Goal: Task Accomplishment & Management: Complete application form

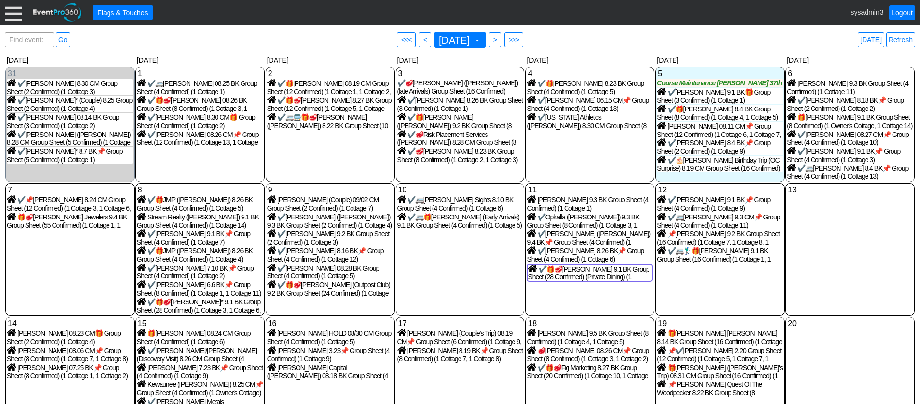
click at [10, 16] on div at bounding box center [13, 12] width 17 height 17
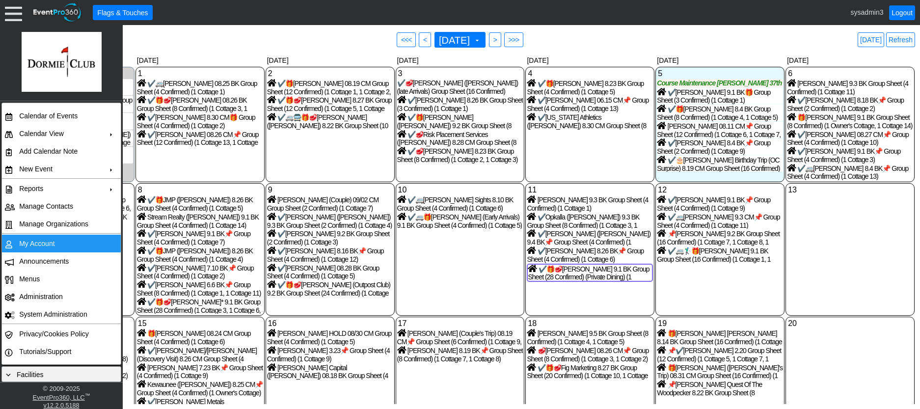
click at [40, 242] on td "My Account" at bounding box center [59, 244] width 88 height 18
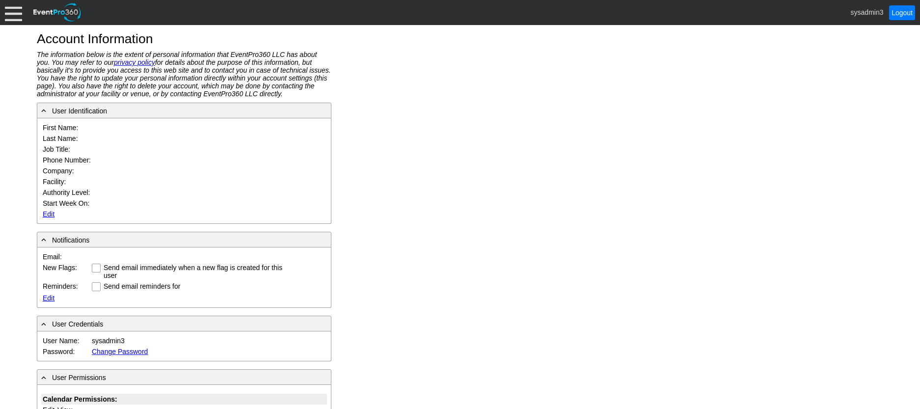
type input "System"
type input "Administrator"
type input "System Administrator"
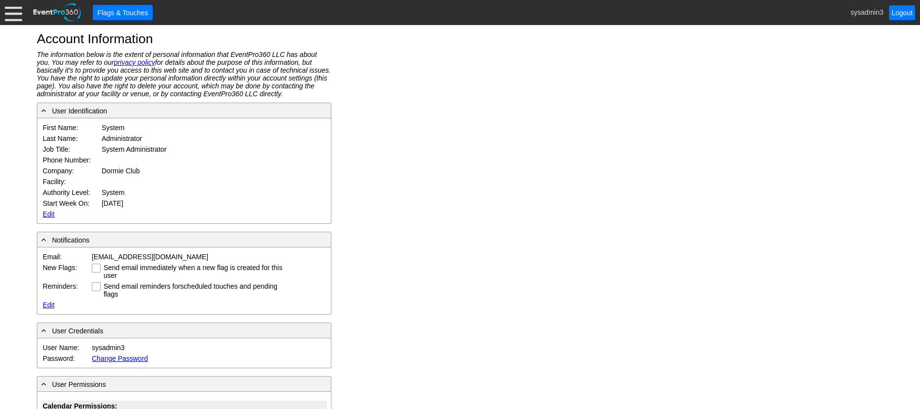
click at [47, 210] on link "Edit" at bounding box center [49, 214] width 12 height 8
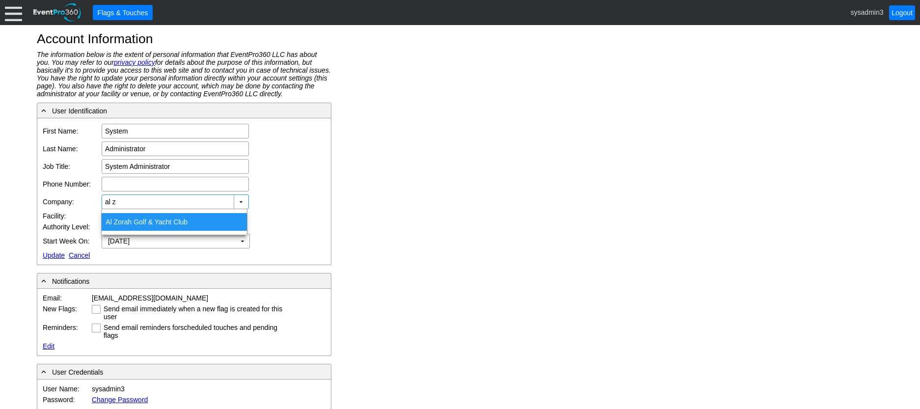
click at [121, 225] on div "Al Z orah Golf & Yacht Club" at bounding box center [174, 222] width 145 height 18
type input "Al Zorah Golf & Yacht Club"
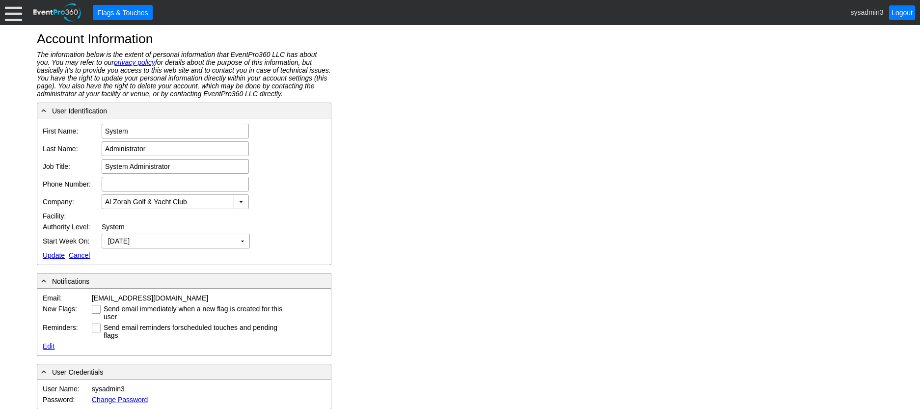
click at [53, 253] on link "Update" at bounding box center [54, 255] width 22 height 8
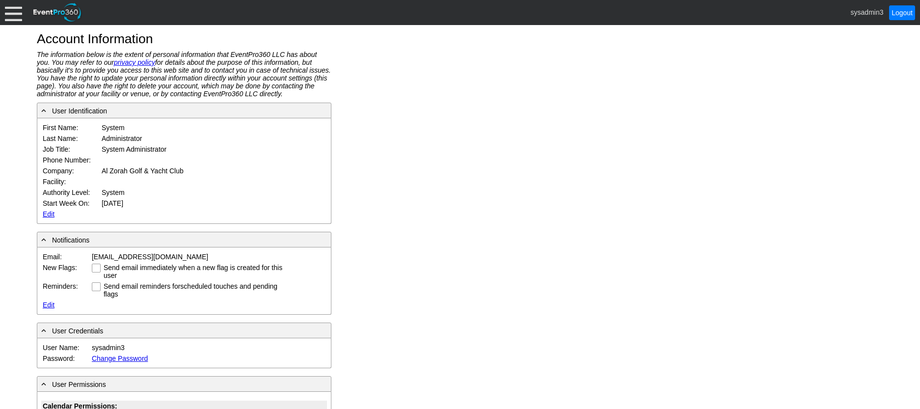
click at [17, 14] on div at bounding box center [13, 12] width 17 height 17
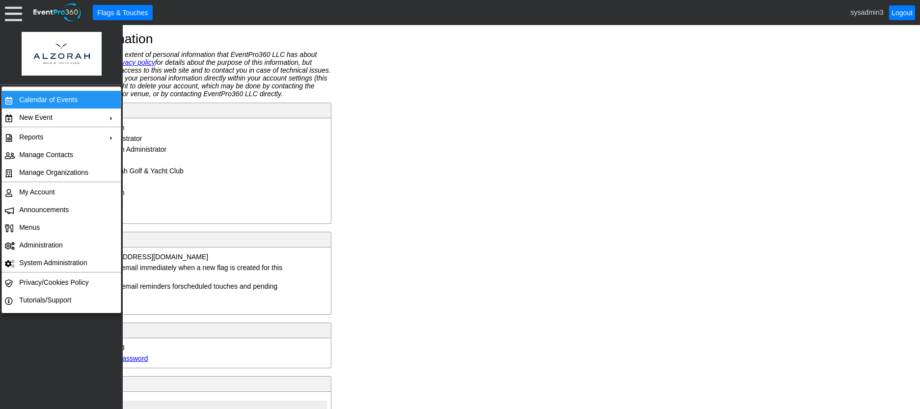
click at [38, 98] on td "Calendar of Events" at bounding box center [59, 100] width 88 height 18
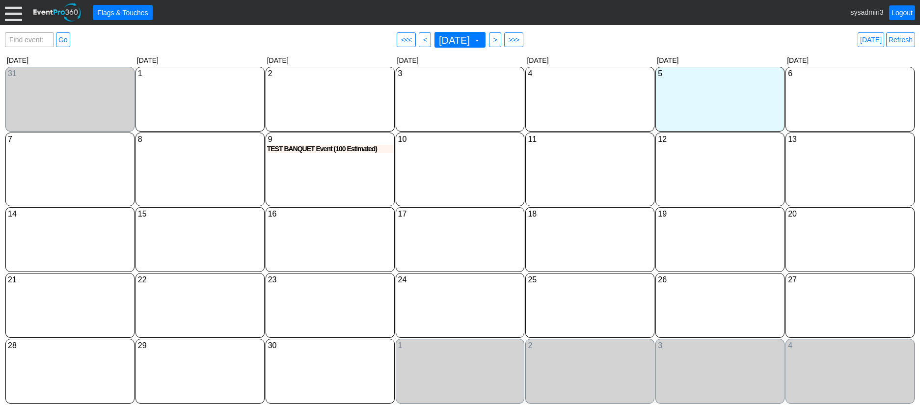
click at [581, 184] on div "11 Thursday" at bounding box center [590, 170] width 129 height 74
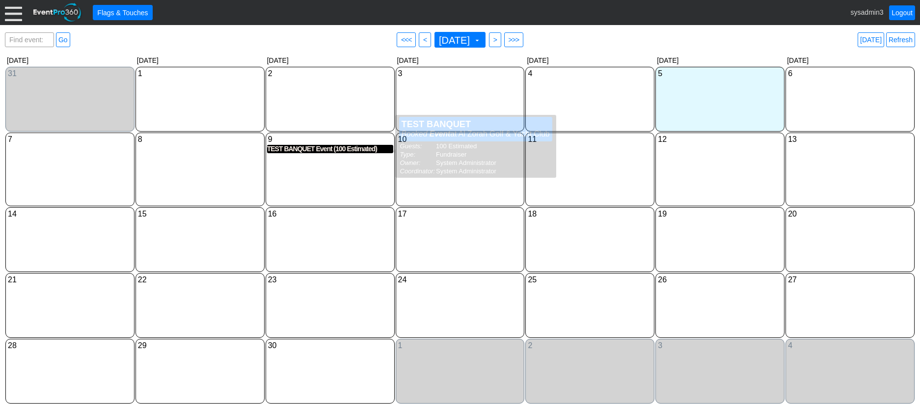
click at [310, 153] on div "TEST BANQUET Event (100 Estimated)" at bounding box center [330, 149] width 126 height 8
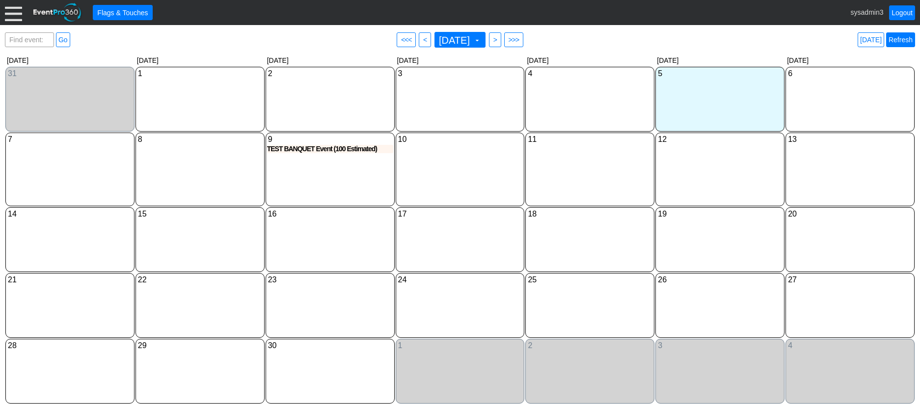
click at [907, 44] on link "Refresh" at bounding box center [901, 39] width 29 height 15
click at [432, 168] on div "10 Wednesday" at bounding box center [460, 170] width 129 height 74
click at [13, 14] on div at bounding box center [13, 12] width 17 height 17
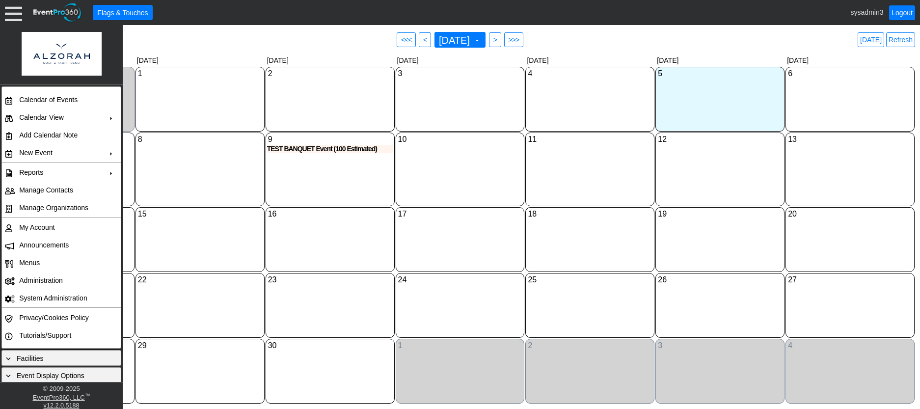
click at [319, 251] on div "16 Tuesday" at bounding box center [330, 239] width 129 height 65
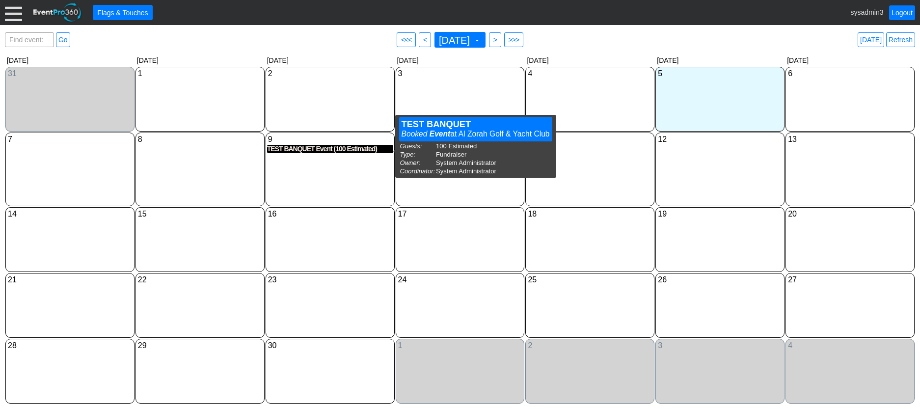
click at [315, 149] on div "TEST BANQUET Event (100 Estimated)" at bounding box center [330, 149] width 126 height 8
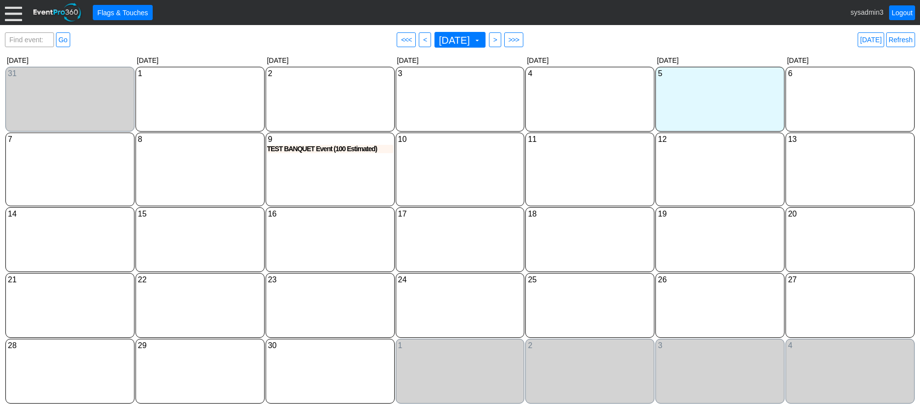
click at [9, 13] on div at bounding box center [13, 12] width 17 height 17
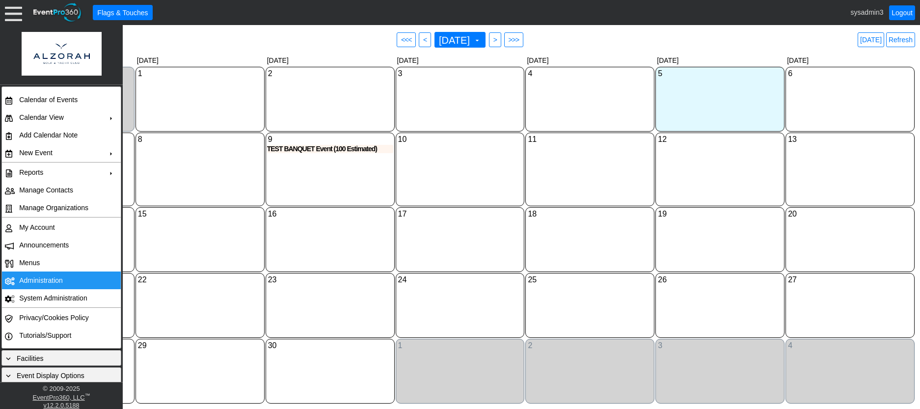
click at [36, 275] on td "Administration" at bounding box center [59, 281] width 88 height 18
click at [462, 170] on div "10 Wednesday" at bounding box center [460, 170] width 129 height 74
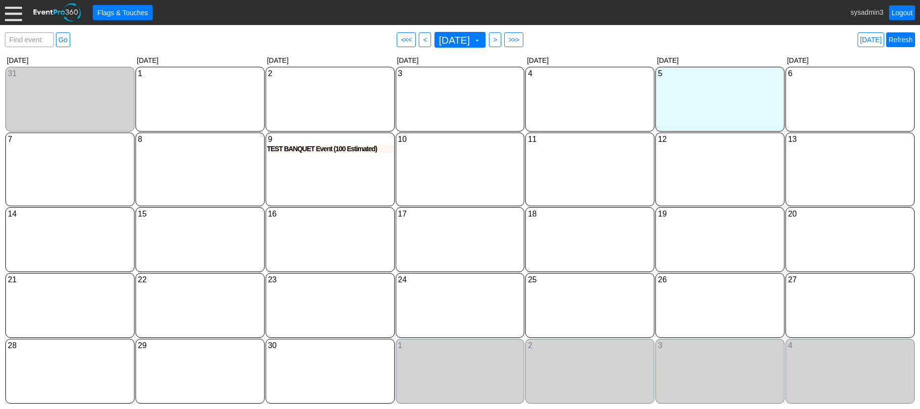
click at [900, 40] on link "Refresh" at bounding box center [901, 39] width 29 height 15
click at [907, 11] on link "Logout" at bounding box center [903, 12] width 26 height 15
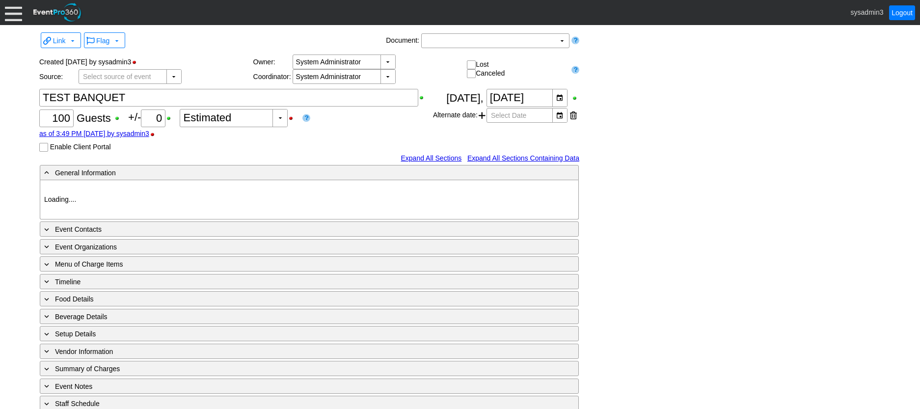
type input "Al Zorah Golf & Yacht Club"
type input "Fundraiser"
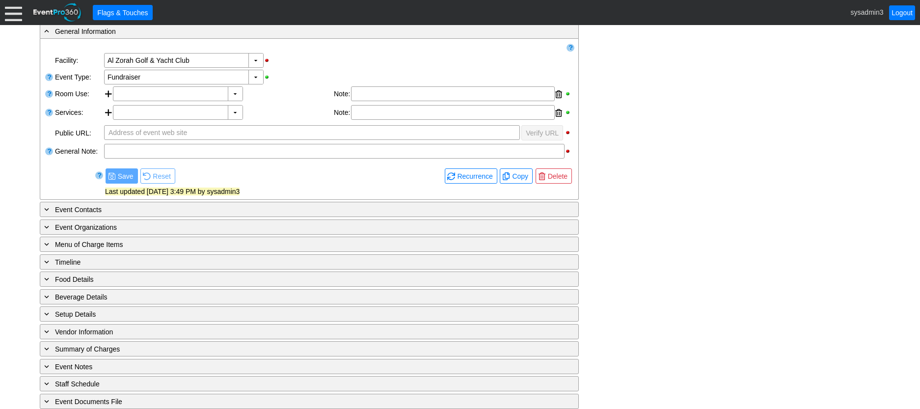
scroll to position [175, 0]
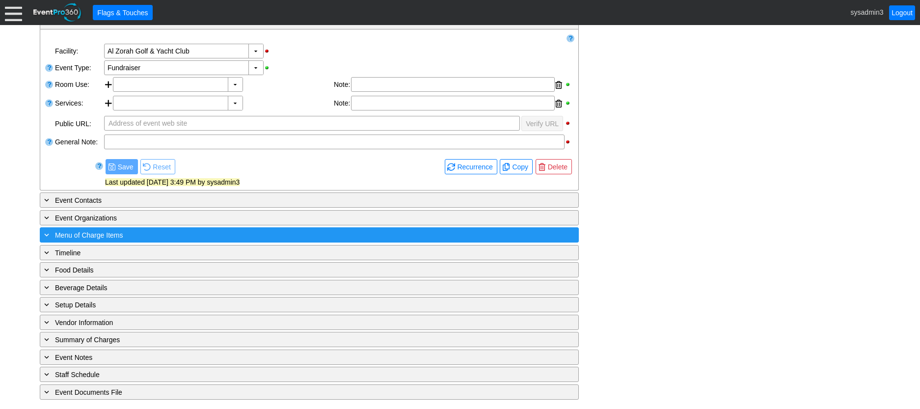
click at [182, 230] on div "+ Menu of Charge Items" at bounding box center [289, 234] width 494 height 11
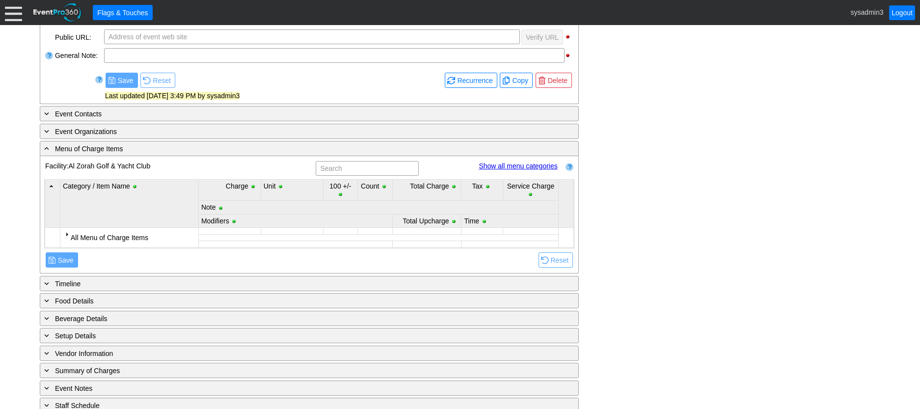
scroll to position [292, 0]
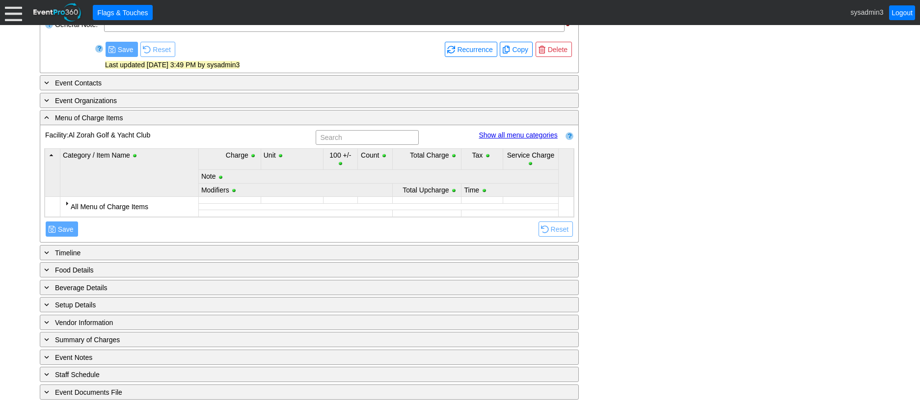
click at [67, 201] on div at bounding box center [67, 203] width 8 height 8
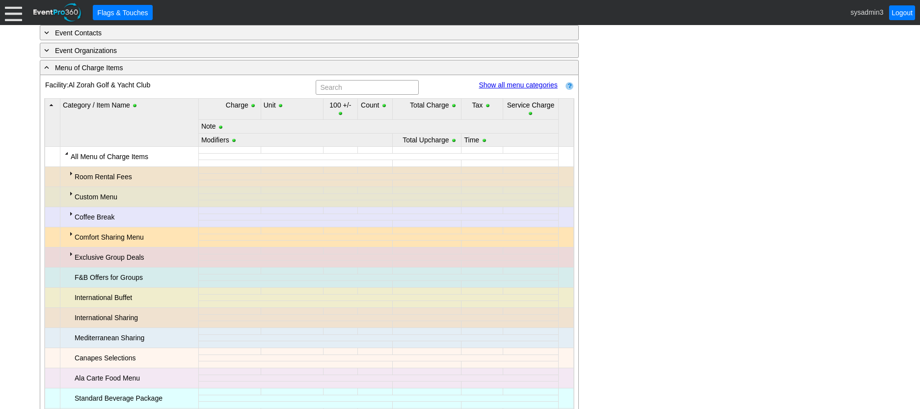
scroll to position [341, 0]
click at [70, 175] on div at bounding box center [71, 174] width 8 height 8
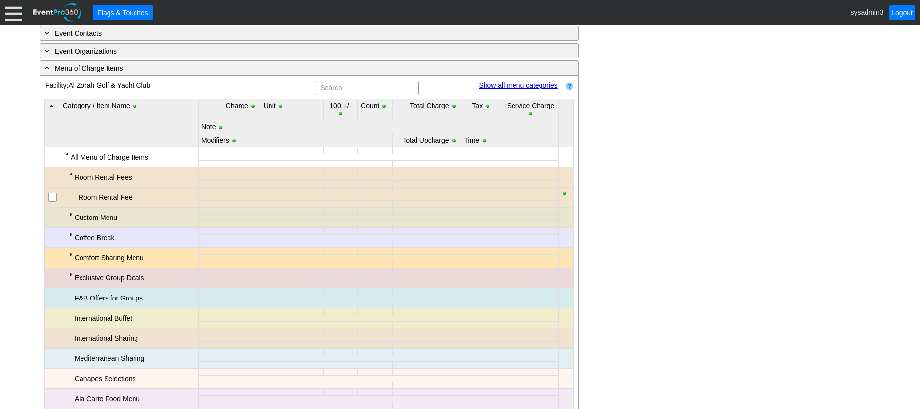
click at [54, 197] on input "checkbox" at bounding box center [54, 199] width 10 height 10
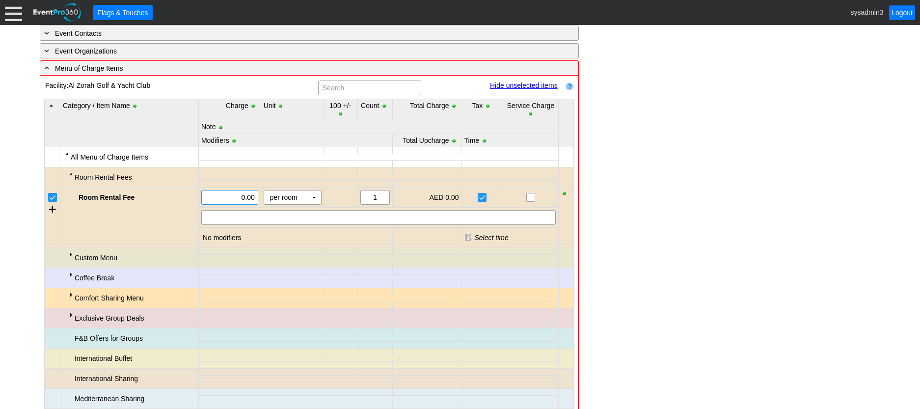
click at [245, 197] on input "0.00" at bounding box center [230, 198] width 50 height 14
type input "2000.00"
click at [180, 250] on td "Custom Menu" at bounding box center [129, 258] width 139 height 20
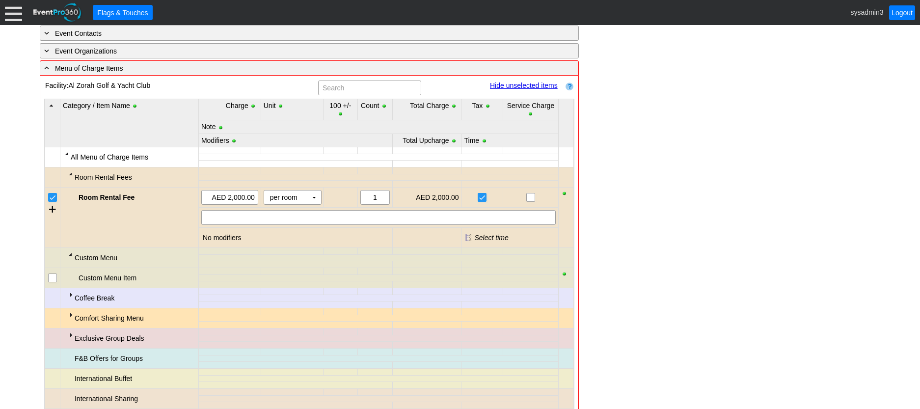
click at [70, 295] on div at bounding box center [71, 295] width 8 height 8
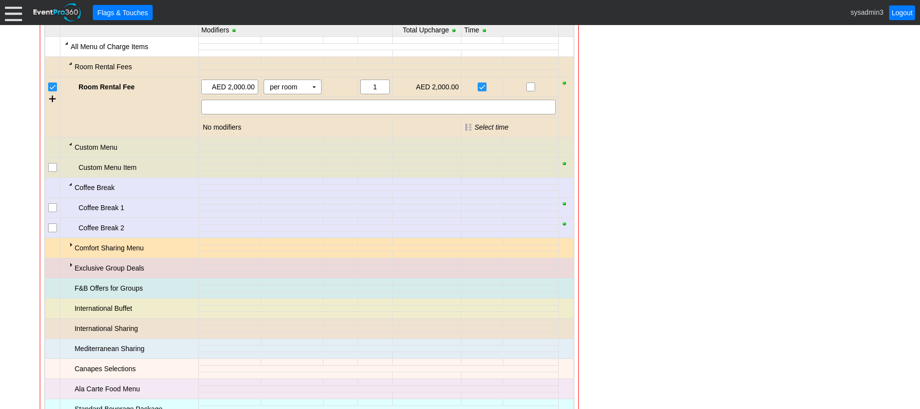
scroll to position [489, 0]
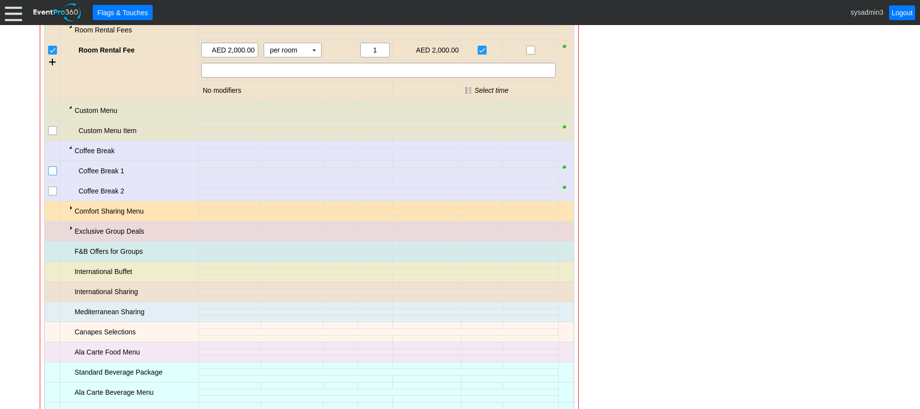
click at [52, 173] on input "checkbox" at bounding box center [54, 172] width 10 height 10
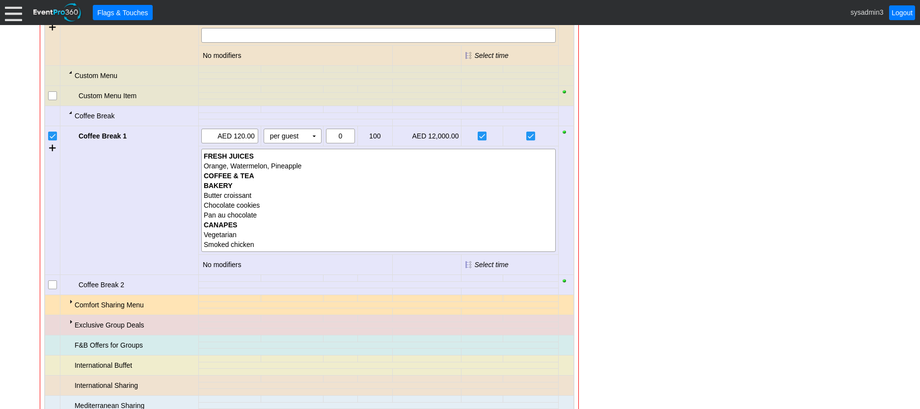
scroll to position [636, 0]
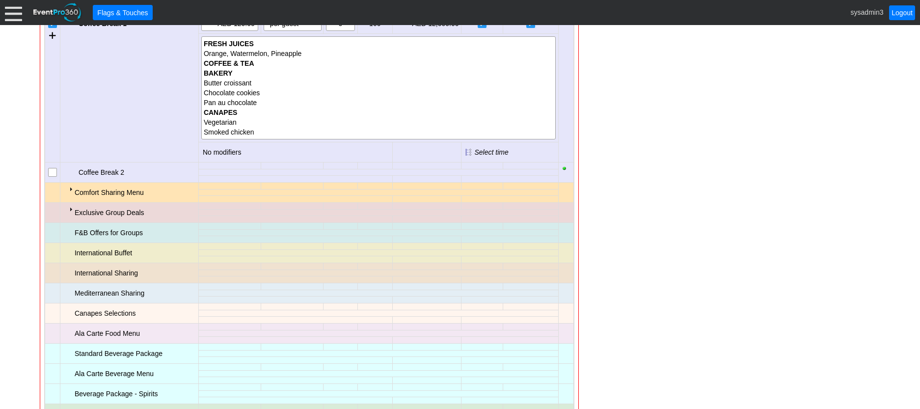
click at [70, 209] on div at bounding box center [71, 209] width 8 height 8
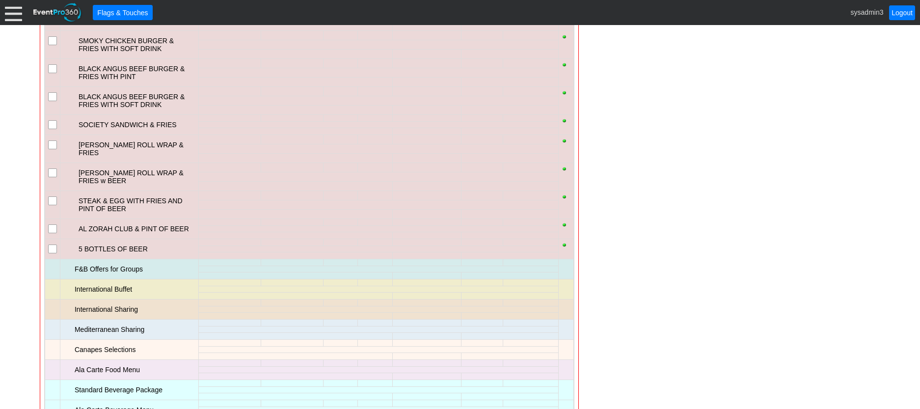
scroll to position [833, 0]
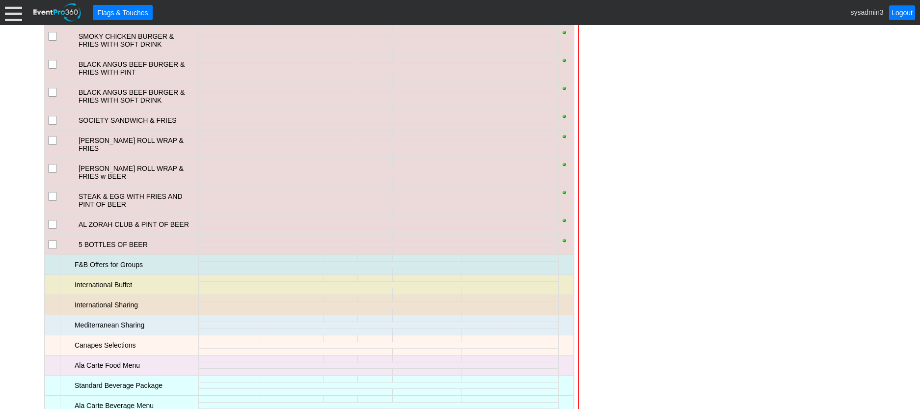
click at [55, 221] on input "checkbox" at bounding box center [54, 226] width 10 height 10
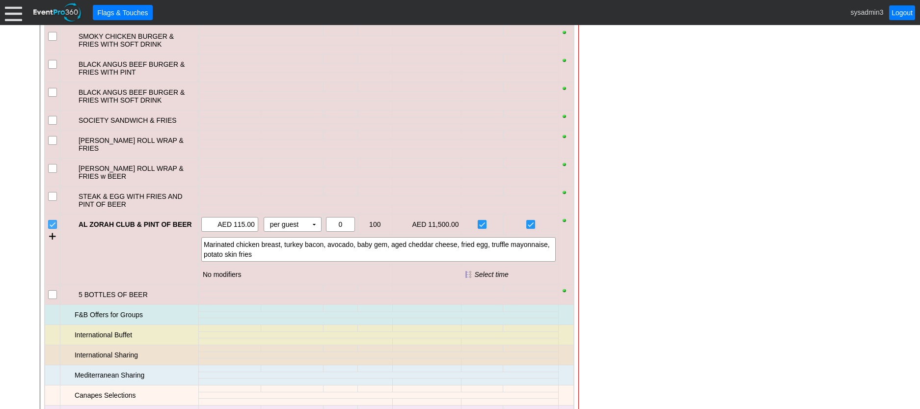
click at [55, 221] on input "checkbox" at bounding box center [54, 226] width 10 height 10
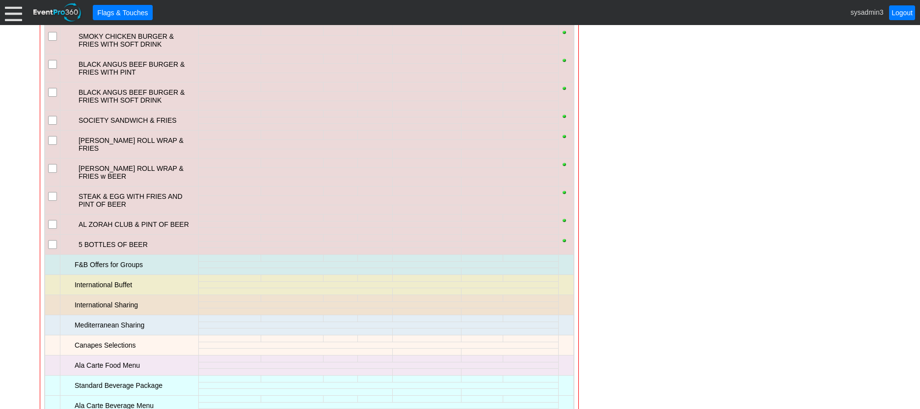
click at [54, 193] on input "checkbox" at bounding box center [54, 198] width 10 height 10
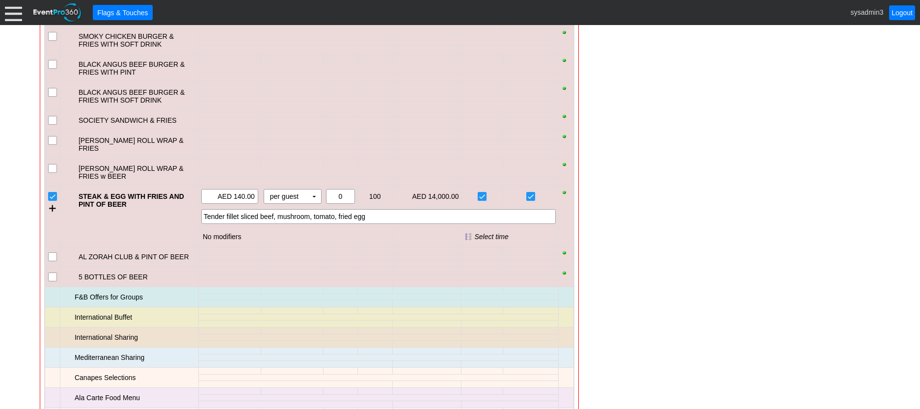
click at [53, 193] on input "checkbox" at bounding box center [54, 198] width 10 height 10
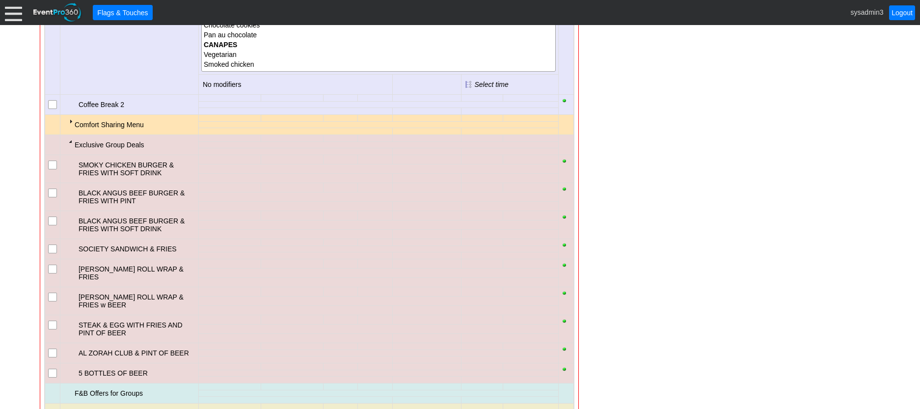
scroll to position [685, 0]
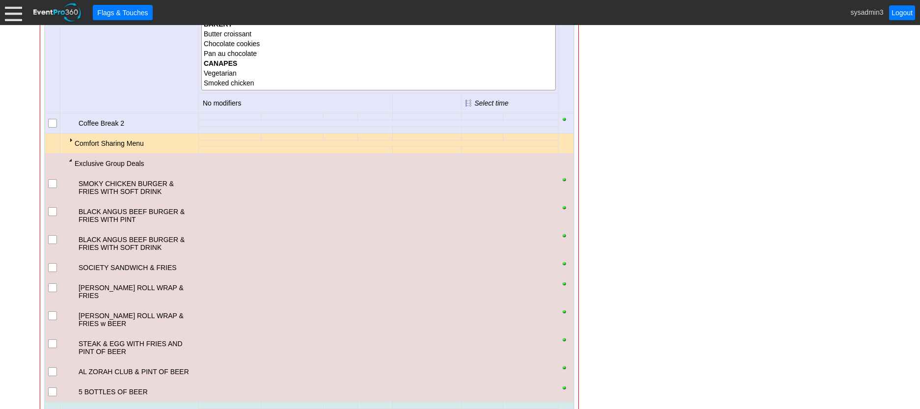
click at [67, 159] on div at bounding box center [71, 160] width 8 height 8
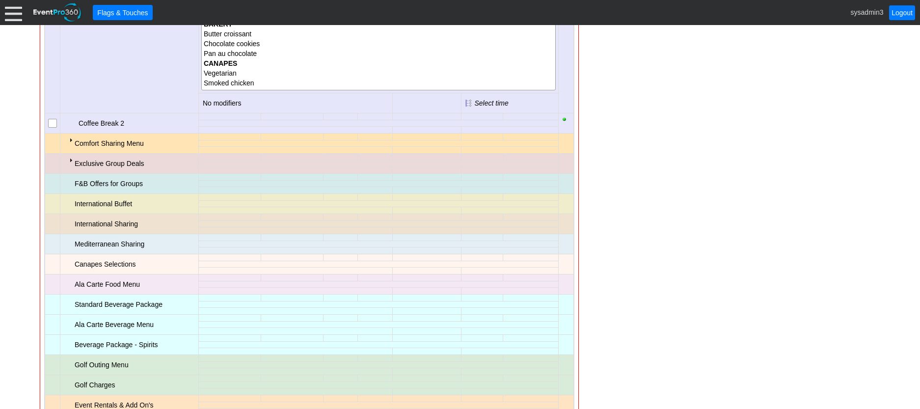
click at [71, 139] on div at bounding box center [71, 140] width 8 height 8
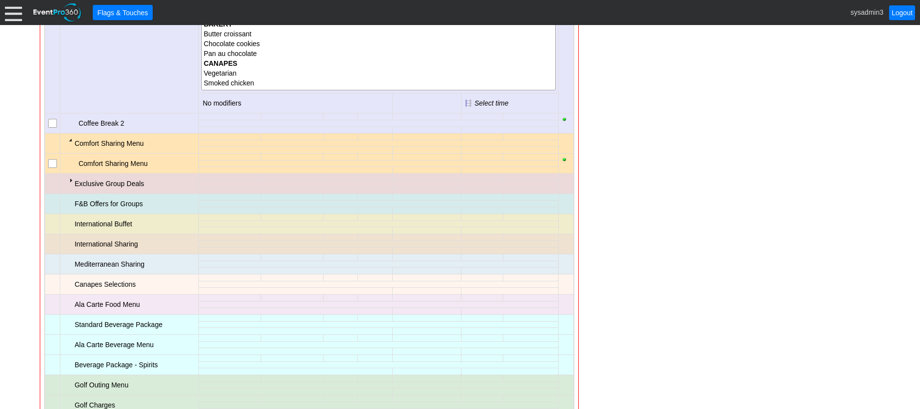
click at [51, 165] on input "checkbox" at bounding box center [54, 165] width 10 height 10
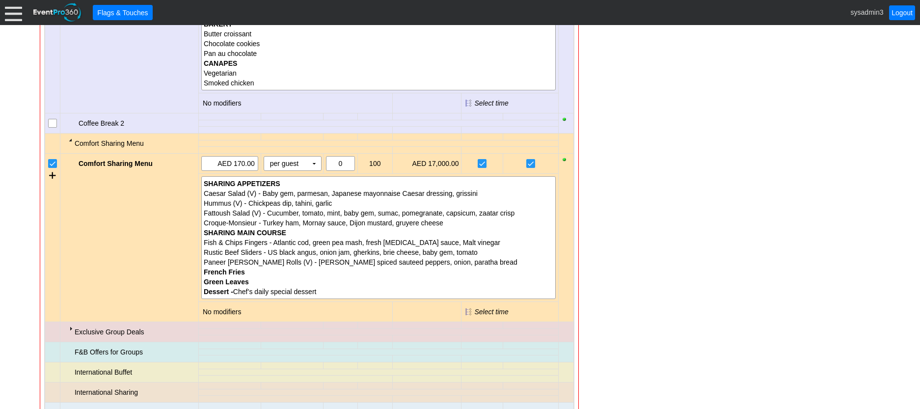
click at [51, 165] on input "checkbox" at bounding box center [54, 165] width 10 height 10
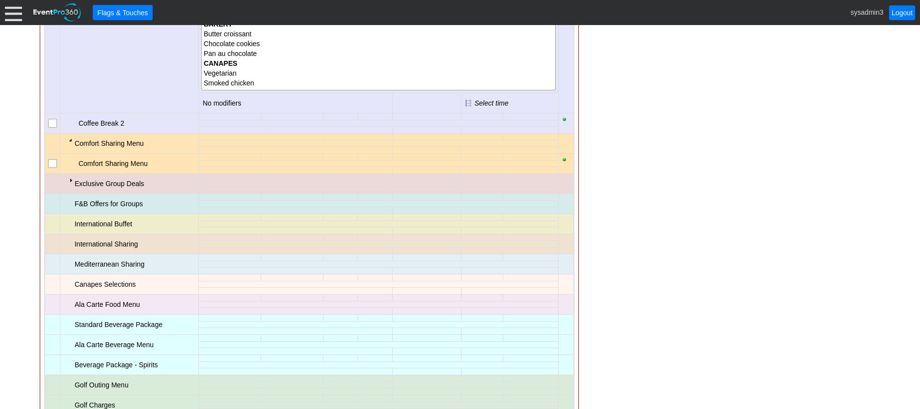
click at [70, 141] on div at bounding box center [71, 140] width 8 height 8
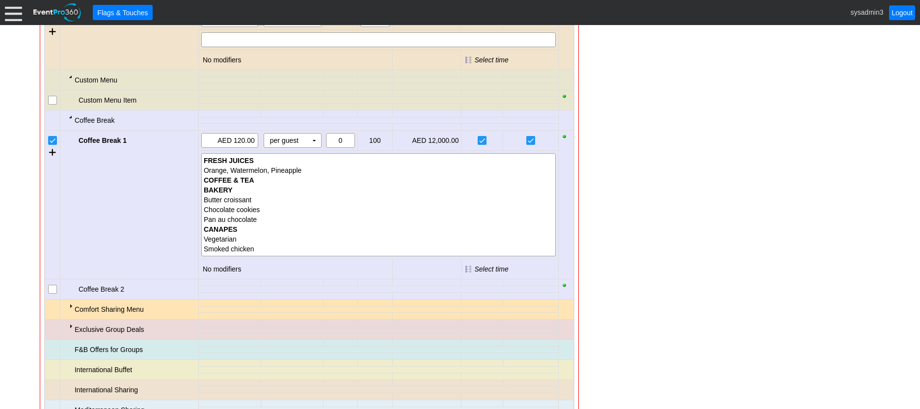
scroll to position [489, 0]
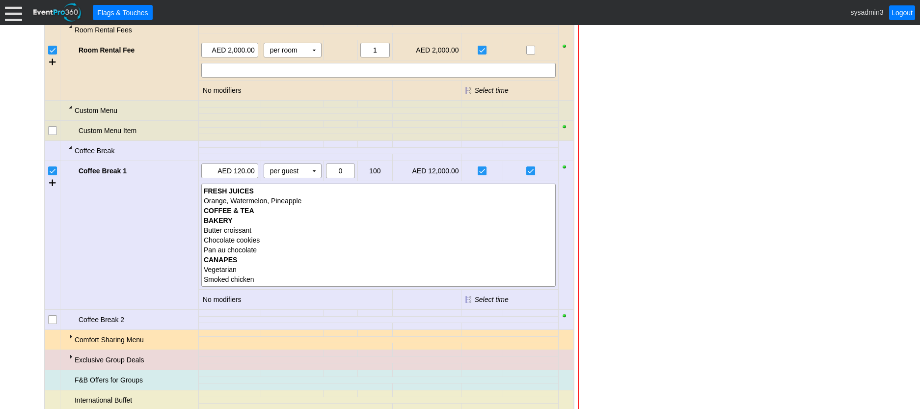
click at [70, 150] on div at bounding box center [71, 147] width 8 height 8
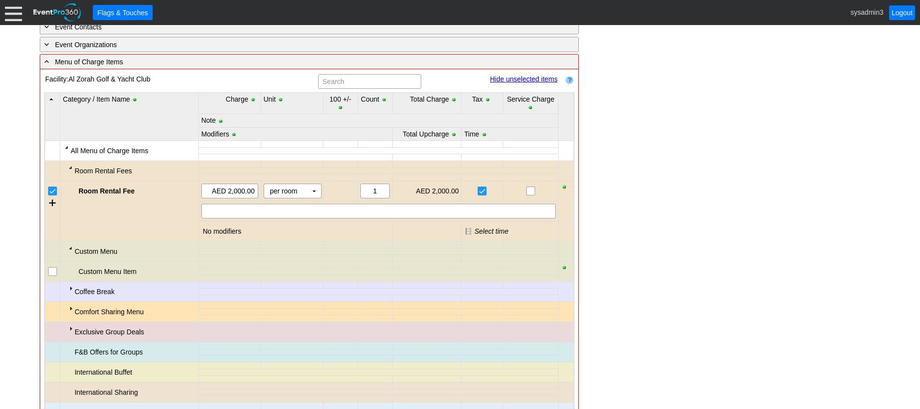
scroll to position [341, 0]
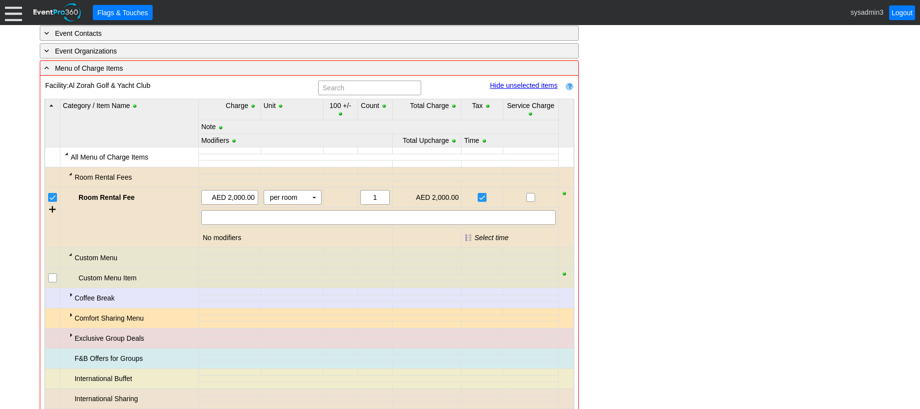
click at [70, 174] on div at bounding box center [71, 174] width 8 height 8
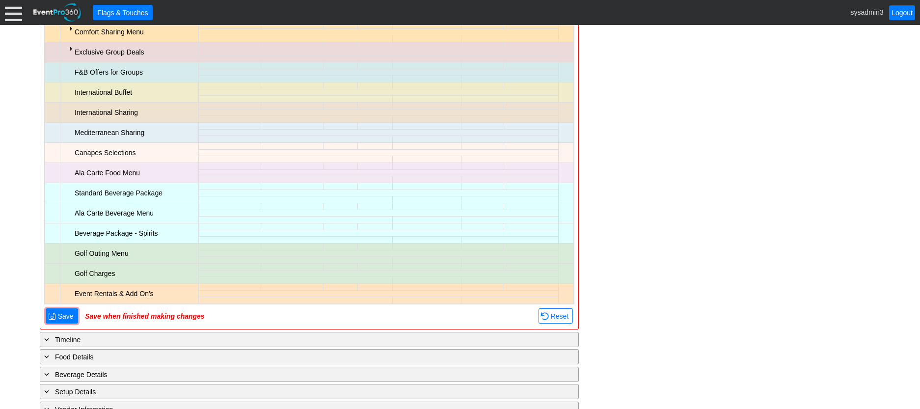
scroll to position [636, 0]
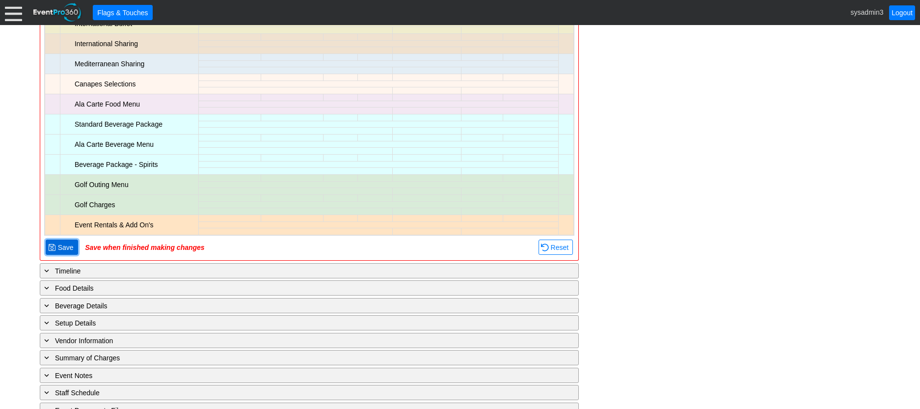
click at [63, 249] on span "Save" at bounding box center [66, 248] width 20 height 10
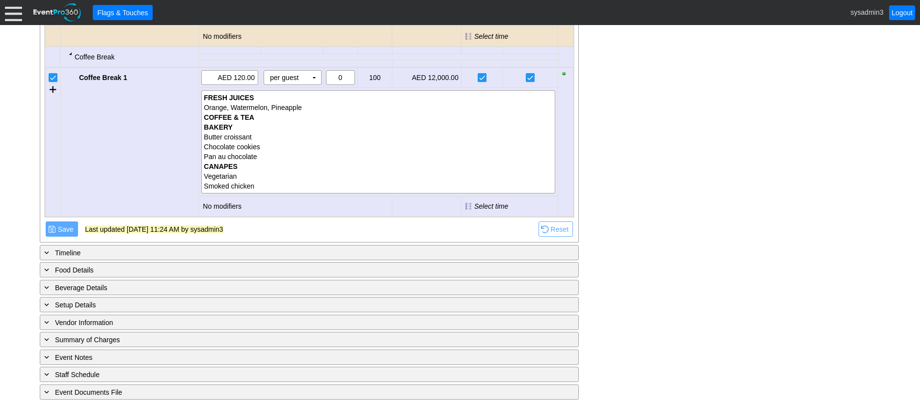
scroll to position [544, 0]
click at [56, 80] on input "checkbox" at bounding box center [54, 79] width 10 height 10
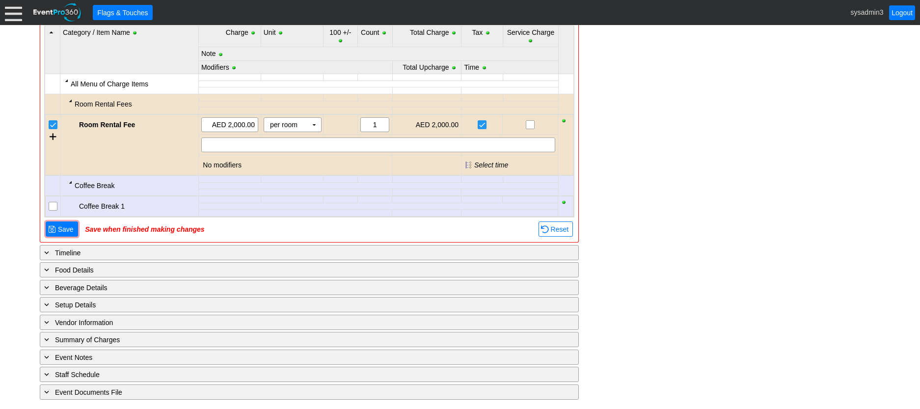
scroll to position [415, 0]
click at [51, 125] on input "checkbox" at bounding box center [54, 126] width 10 height 10
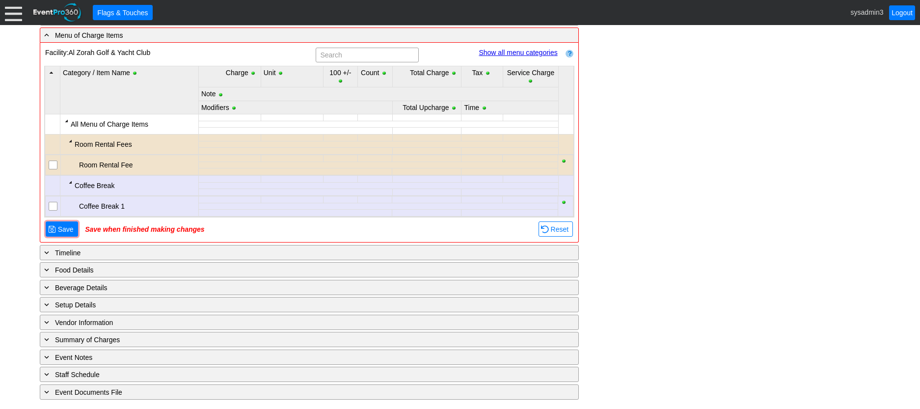
scroll to position [375, 0]
click at [68, 226] on span "Save" at bounding box center [66, 229] width 20 height 10
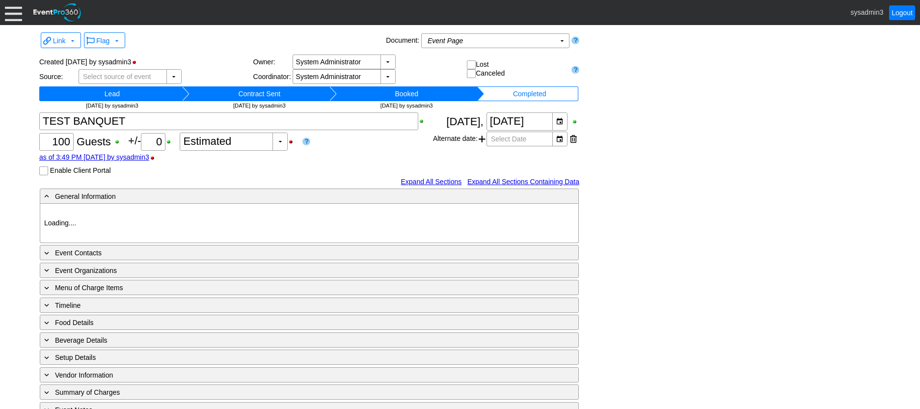
type input "Al Zorah Golf & Yacht Club"
type input "Fundraiser"
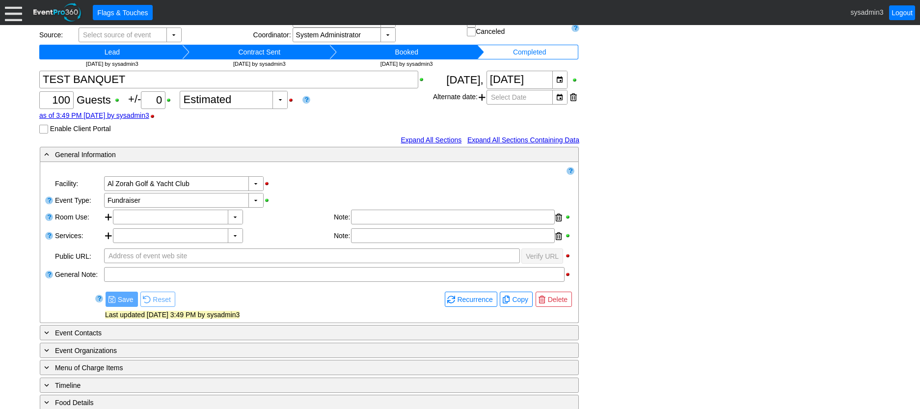
scroll to position [175, 0]
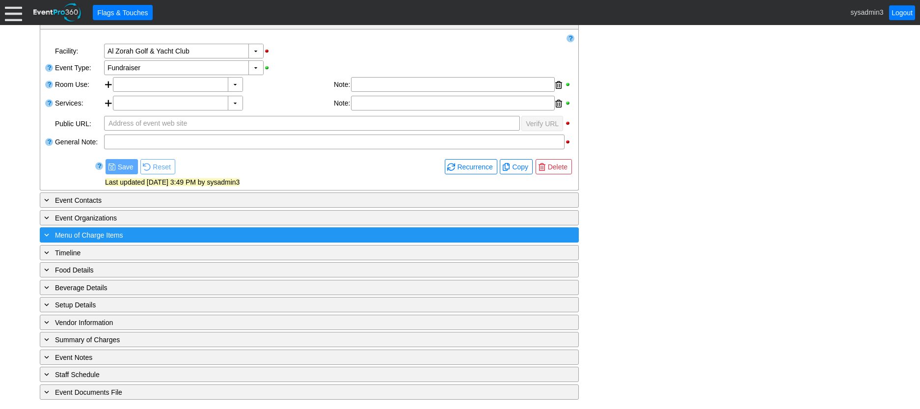
click at [152, 231] on div "+ Menu of Charge Items" at bounding box center [289, 234] width 494 height 11
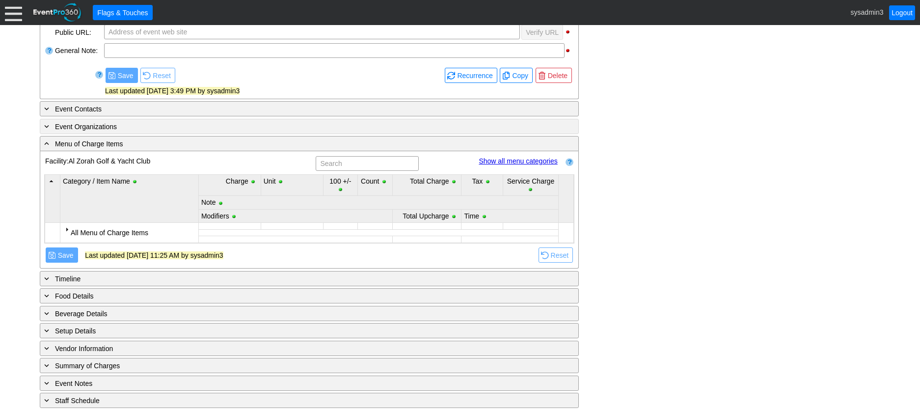
scroll to position [292, 0]
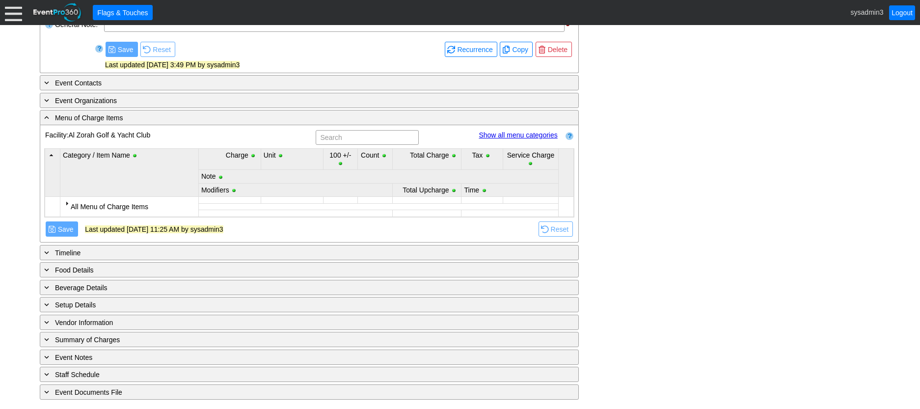
click at [66, 202] on div at bounding box center [67, 203] width 8 height 8
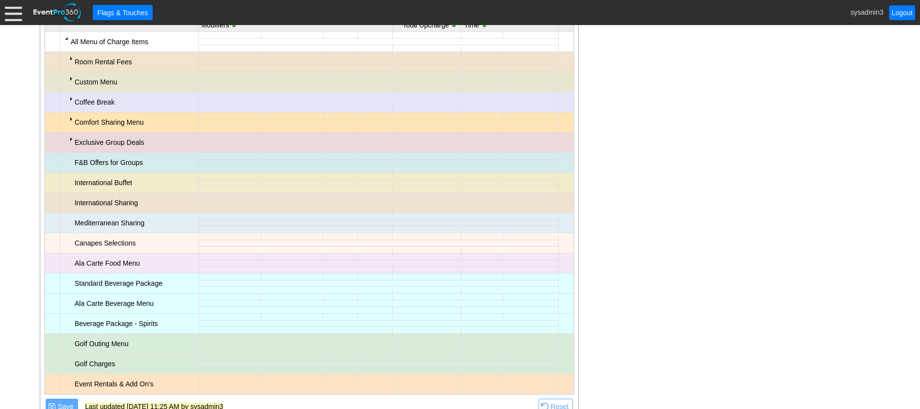
scroll to position [440, 0]
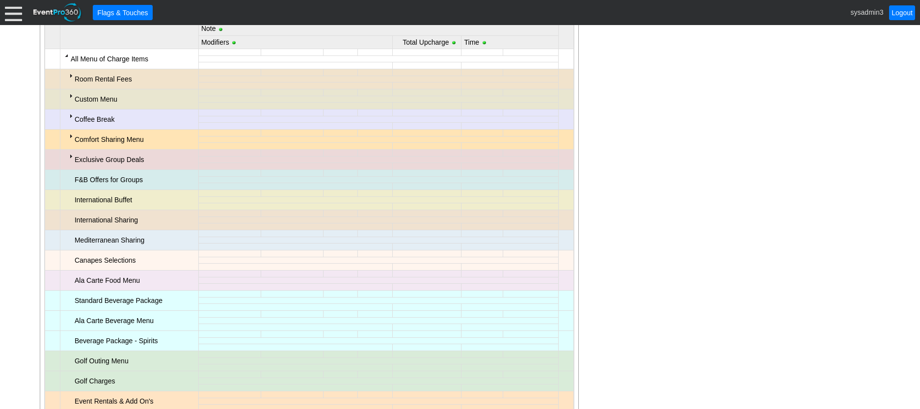
click at [72, 137] on div at bounding box center [71, 136] width 8 height 8
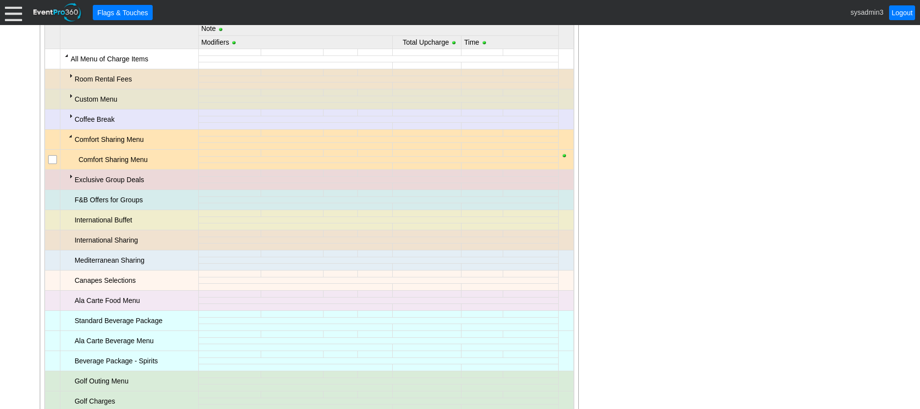
click at [70, 136] on div at bounding box center [71, 136] width 8 height 8
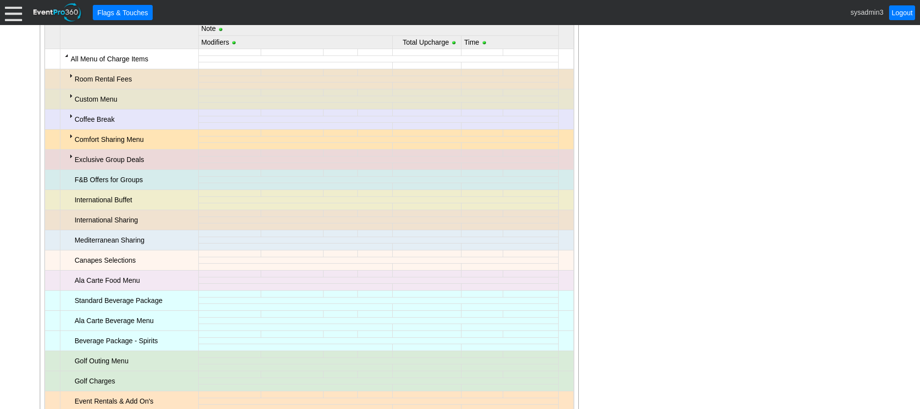
click at [72, 158] on div at bounding box center [71, 156] width 8 height 8
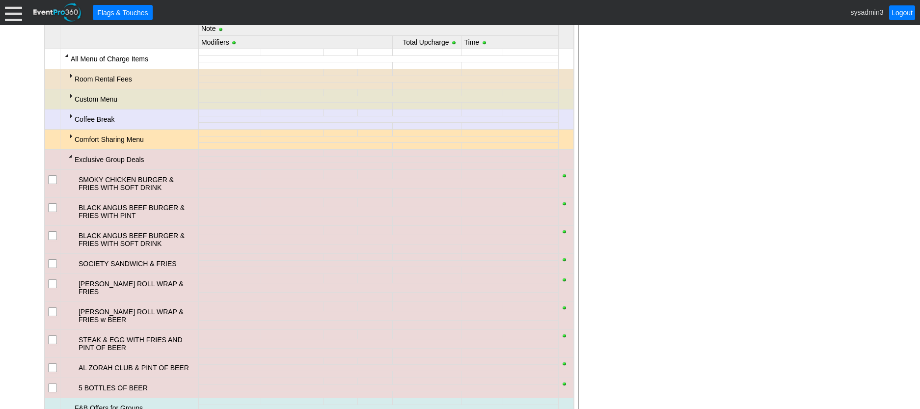
click at [69, 156] on div at bounding box center [71, 156] width 8 height 8
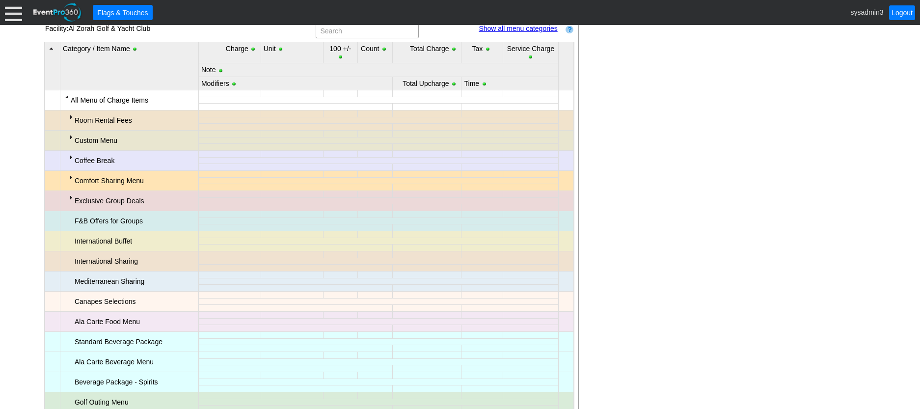
scroll to position [390, 0]
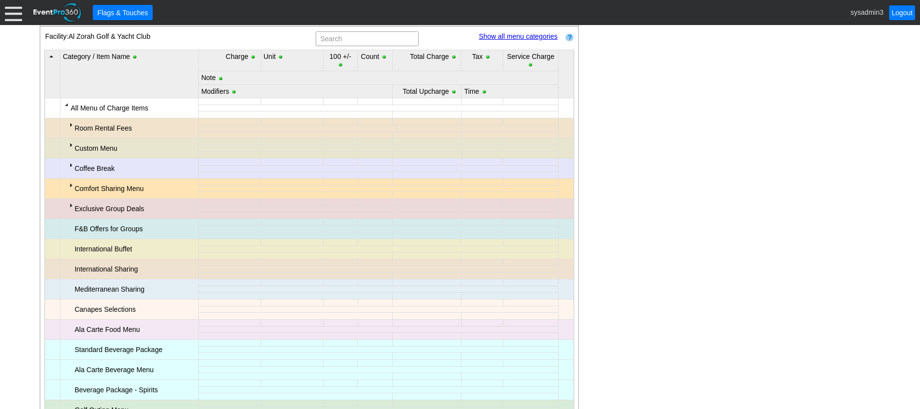
click at [73, 126] on div at bounding box center [71, 125] width 8 height 8
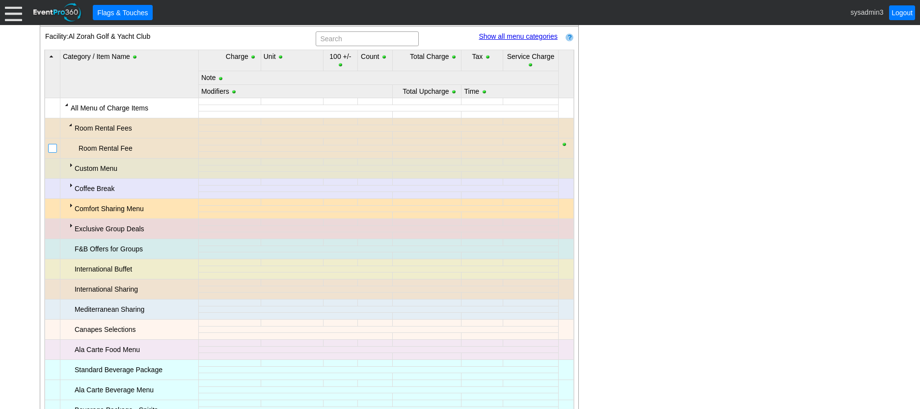
click at [54, 149] on input "checkbox" at bounding box center [54, 149] width 10 height 10
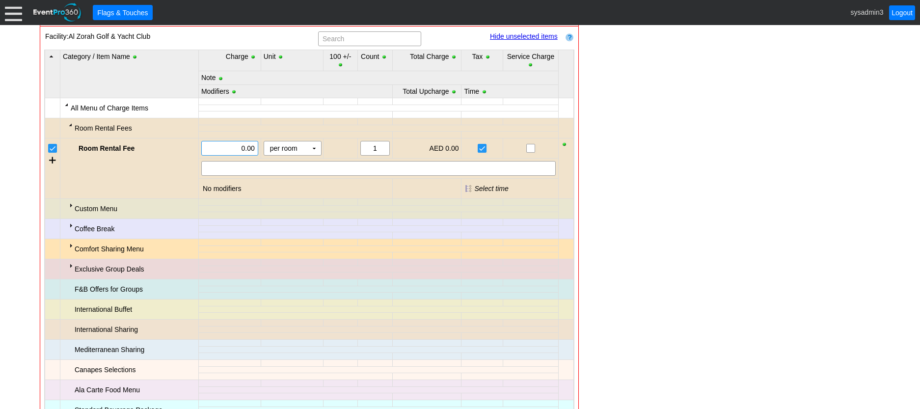
click at [244, 146] on input "0.00" at bounding box center [230, 148] width 50 height 14
type input "5000.00"
drag, startPoint x: 627, startPoint y: 99, endPoint x: 474, endPoint y: 107, distance: 153.0
click at [626, 99] on div "- General Information ▼ Loading.... Remove all highlights Facility: ▼ Χ Al Zora…" at bounding box center [460, 251] width 847 height 907
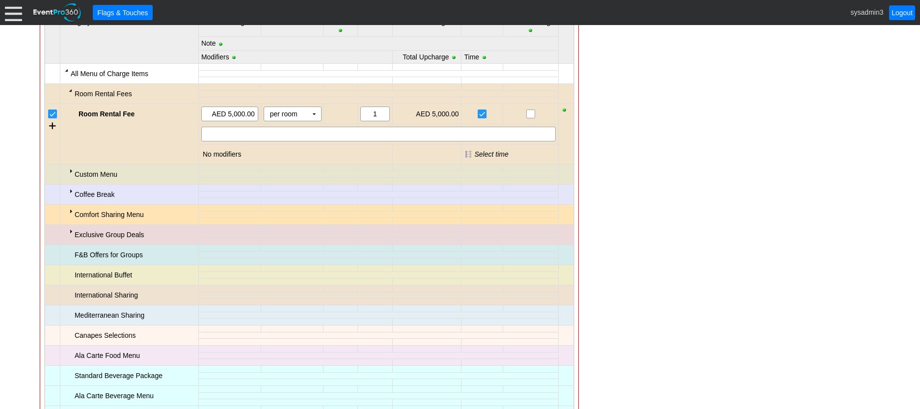
scroll to position [440, 0]
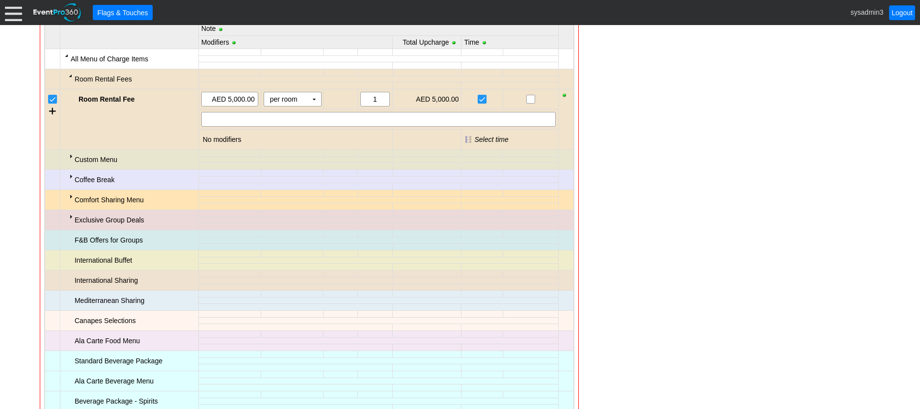
click at [71, 177] on div at bounding box center [71, 176] width 8 height 8
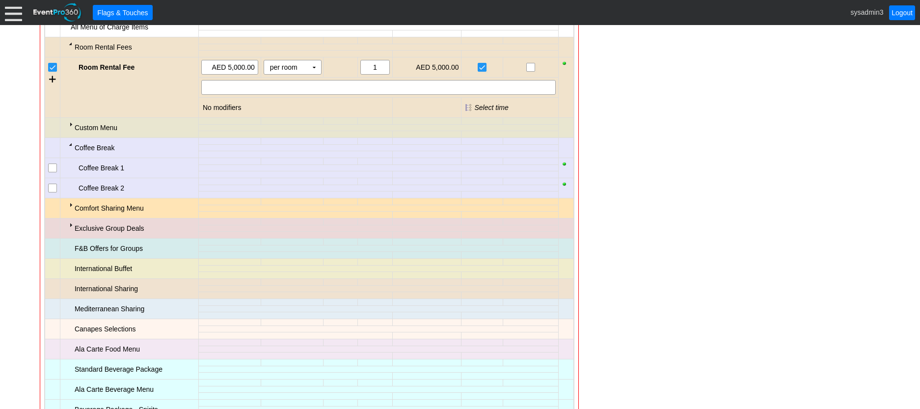
scroll to position [489, 0]
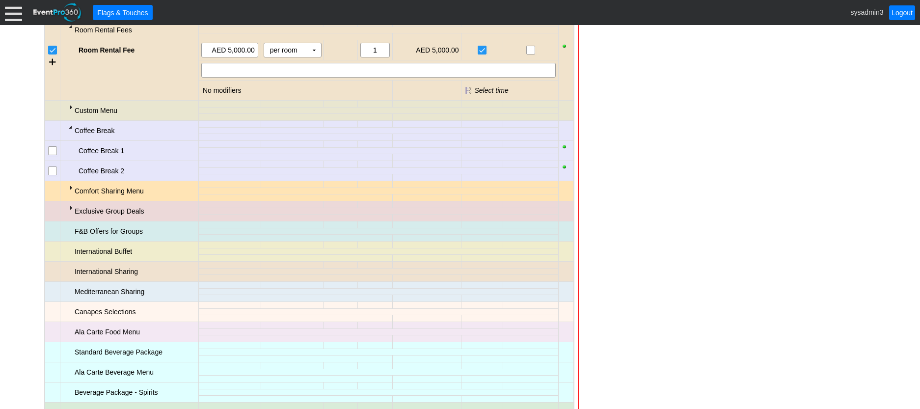
click at [55, 155] on input "checkbox" at bounding box center [54, 152] width 10 height 10
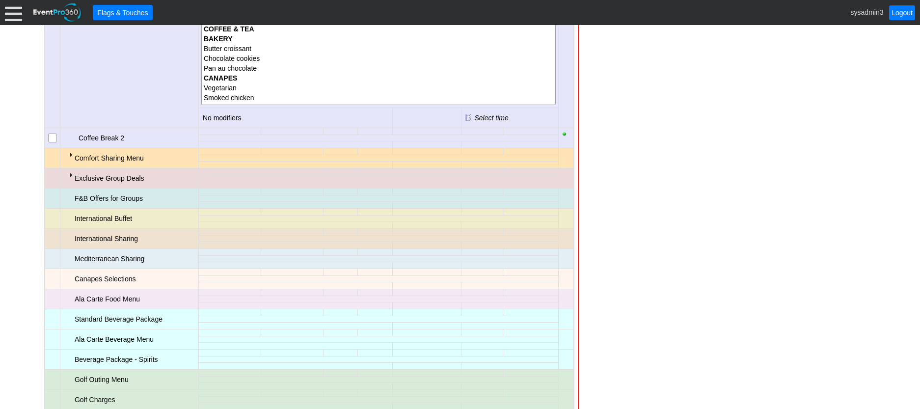
scroll to position [685, 0]
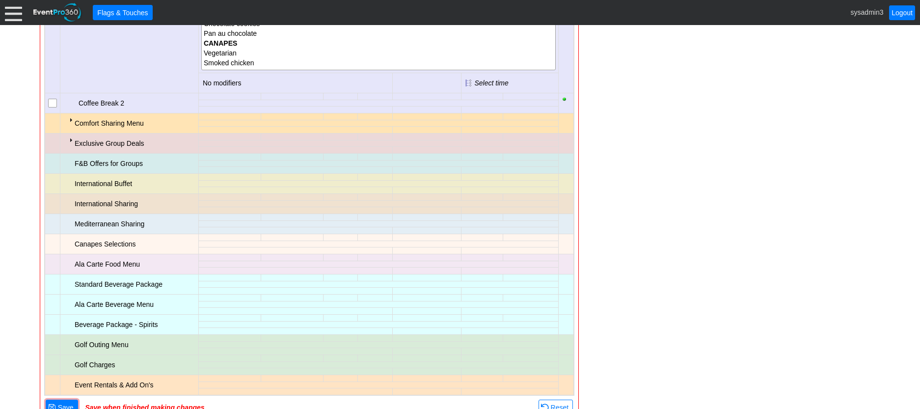
click at [70, 119] on div at bounding box center [71, 120] width 8 height 8
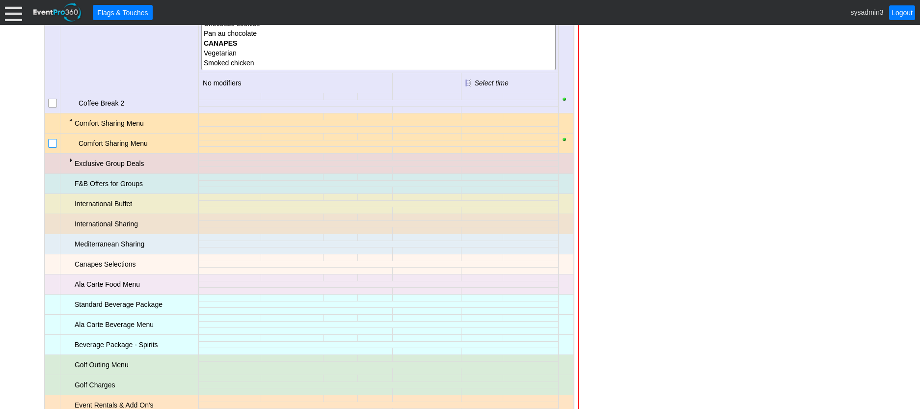
click at [57, 144] on input "checkbox" at bounding box center [54, 144] width 10 height 10
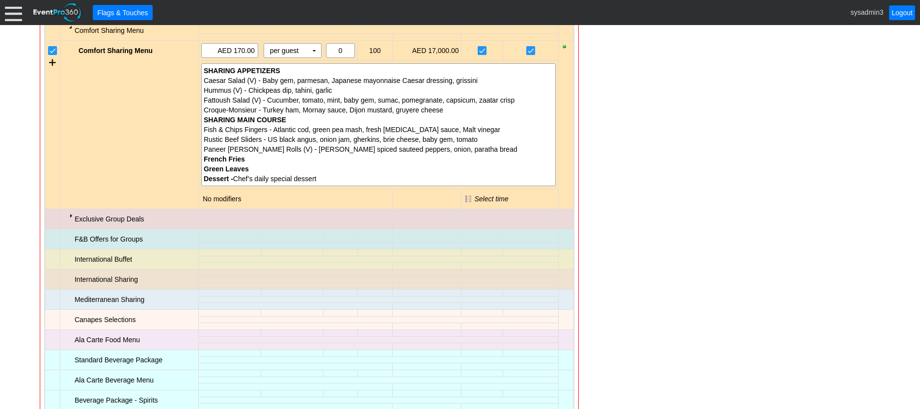
scroll to position [783, 0]
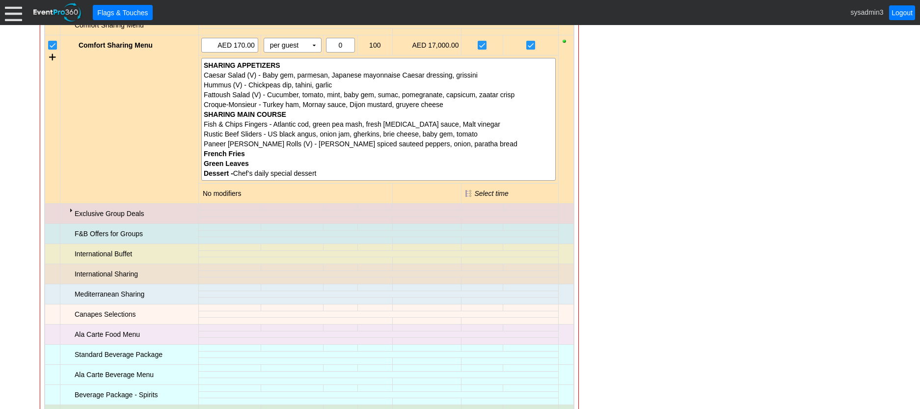
click at [70, 212] on div at bounding box center [71, 210] width 8 height 8
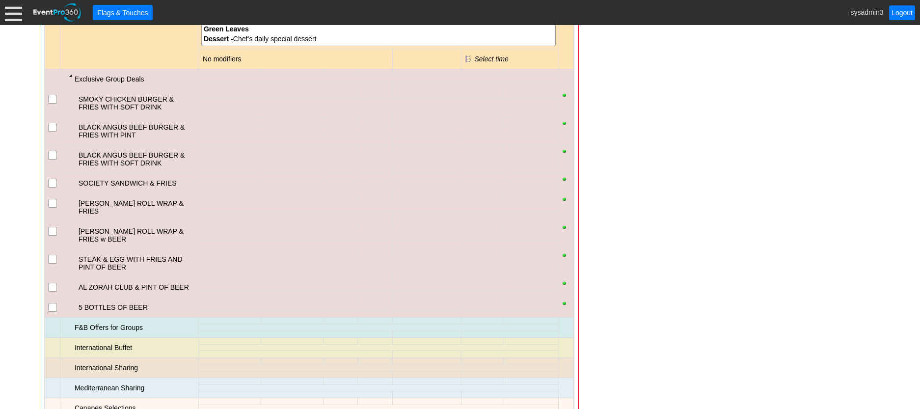
scroll to position [931, 0]
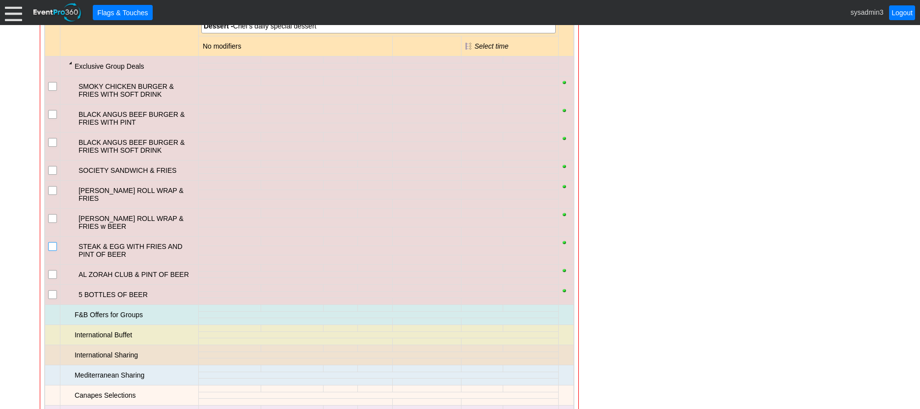
click at [53, 243] on input "checkbox" at bounding box center [54, 248] width 10 height 10
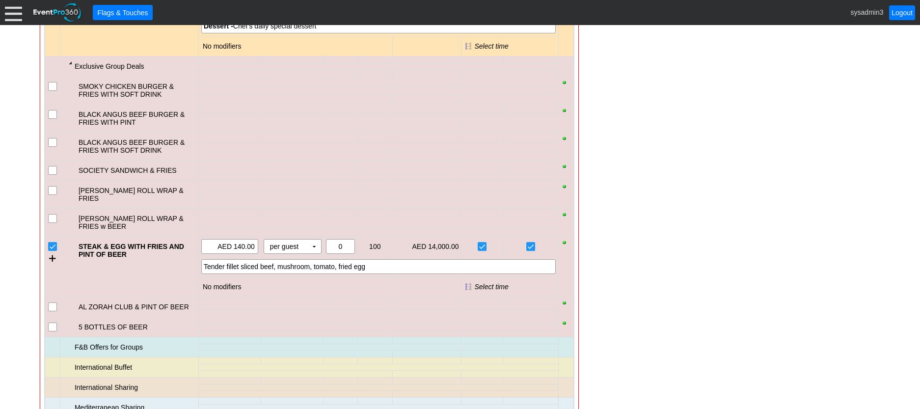
click at [53, 303] on input "checkbox" at bounding box center [54, 308] width 10 height 10
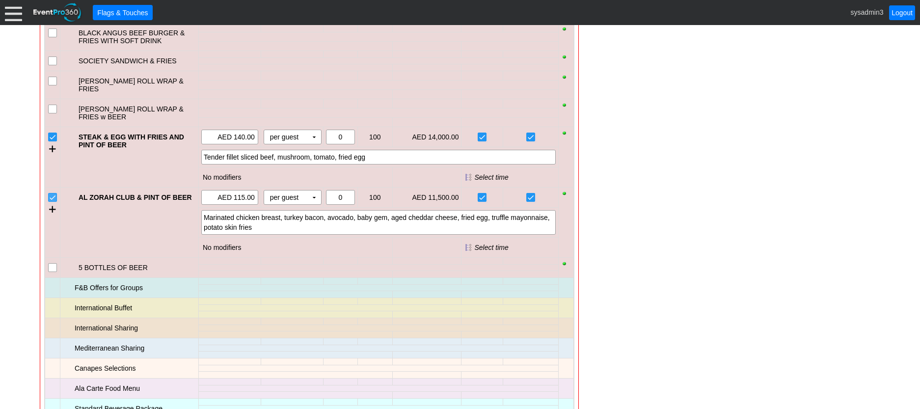
scroll to position [1078, 0]
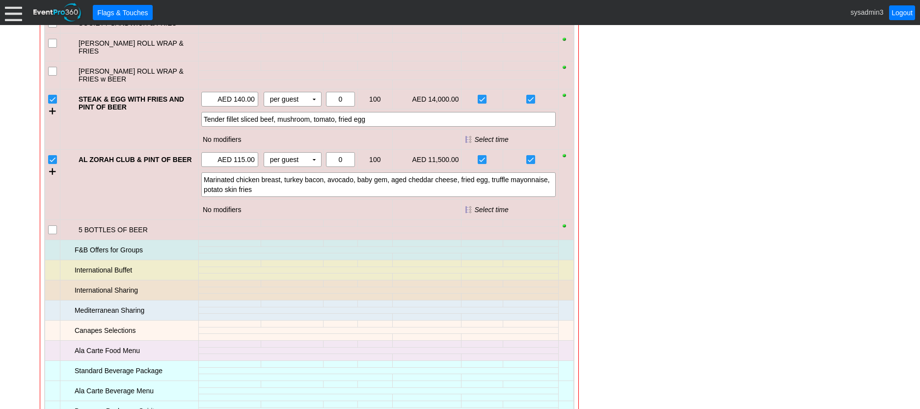
click at [54, 156] on input "checkbox" at bounding box center [54, 161] width 10 height 10
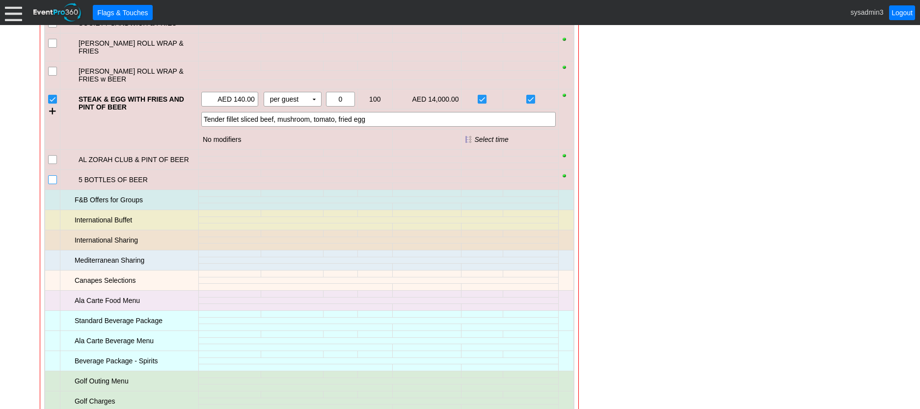
click at [52, 176] on input "checkbox" at bounding box center [54, 181] width 10 height 10
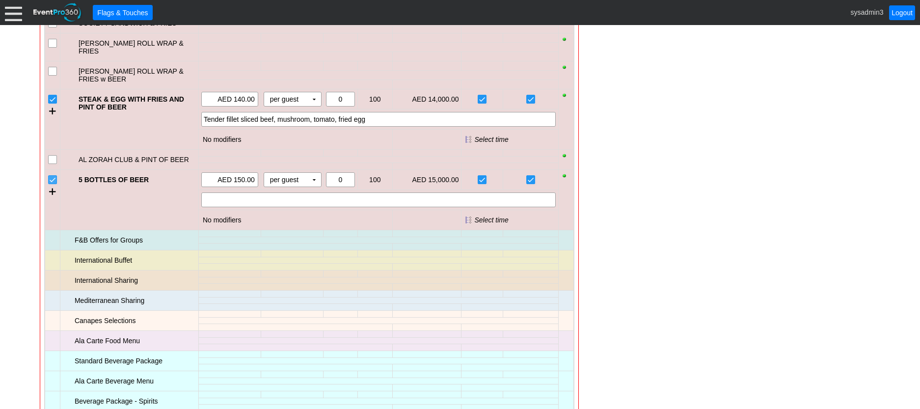
click at [52, 176] on input "checkbox" at bounding box center [54, 181] width 10 height 10
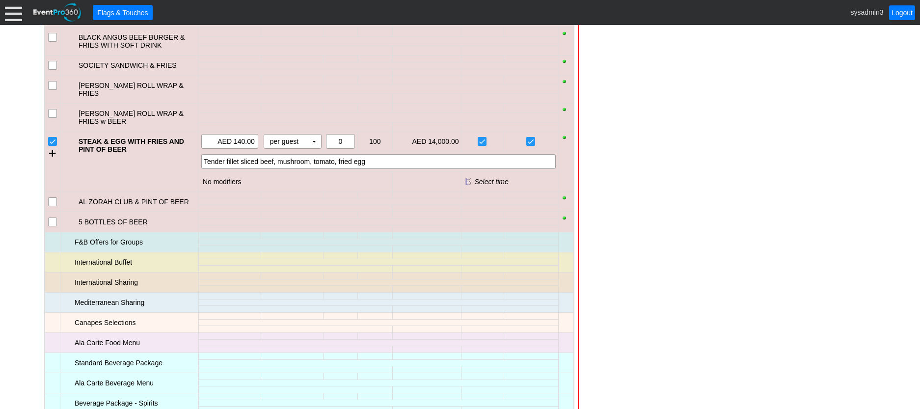
scroll to position [980, 0]
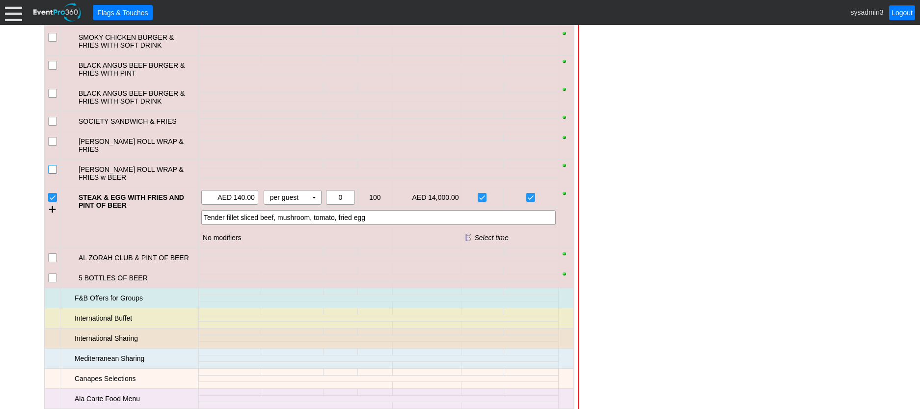
click at [50, 166] on input "checkbox" at bounding box center [54, 171] width 10 height 10
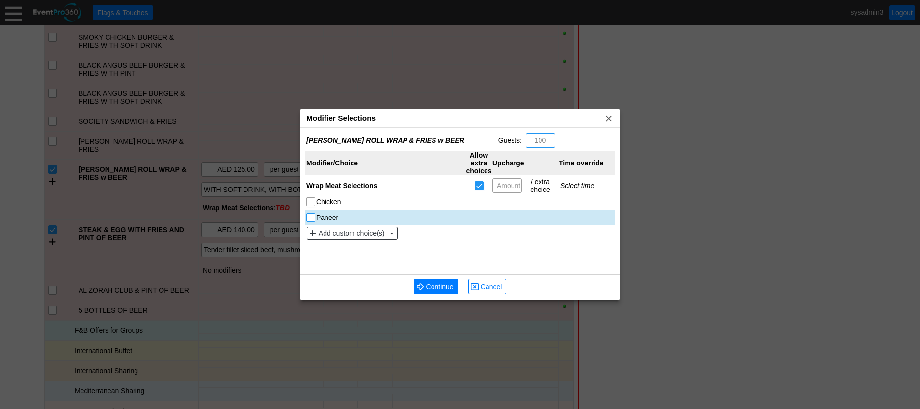
click at [311, 220] on input "Paneer" at bounding box center [312, 219] width 10 height 10
checkbox input "true"
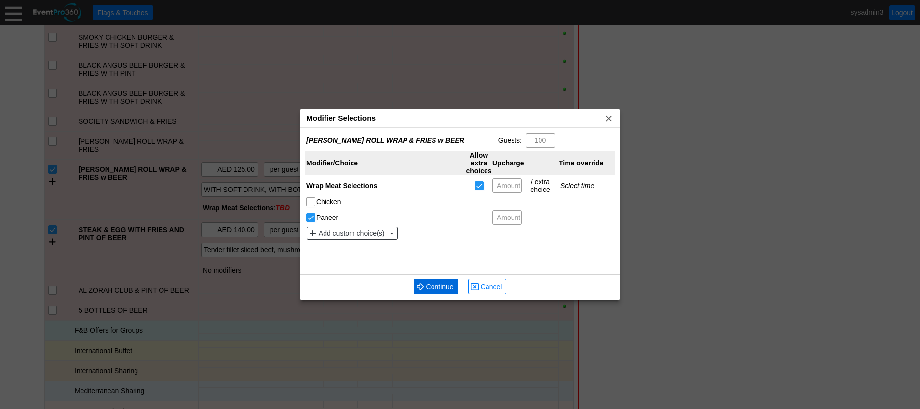
click at [441, 285] on span "Continue" at bounding box center [439, 287] width 31 height 10
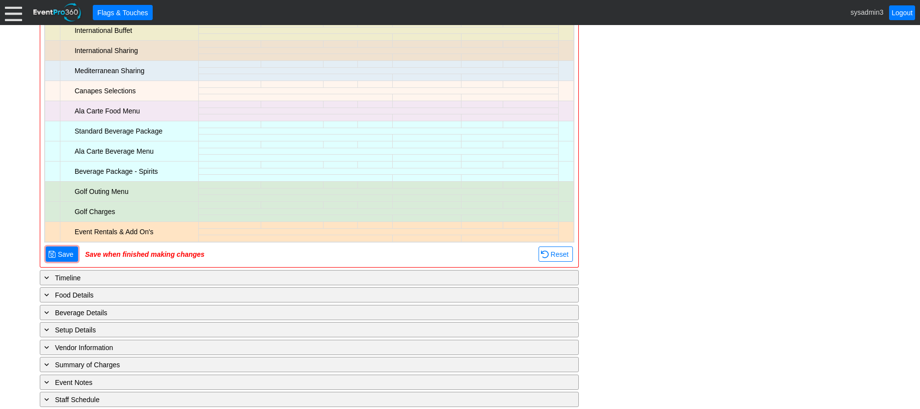
scroll to position [1322, 0]
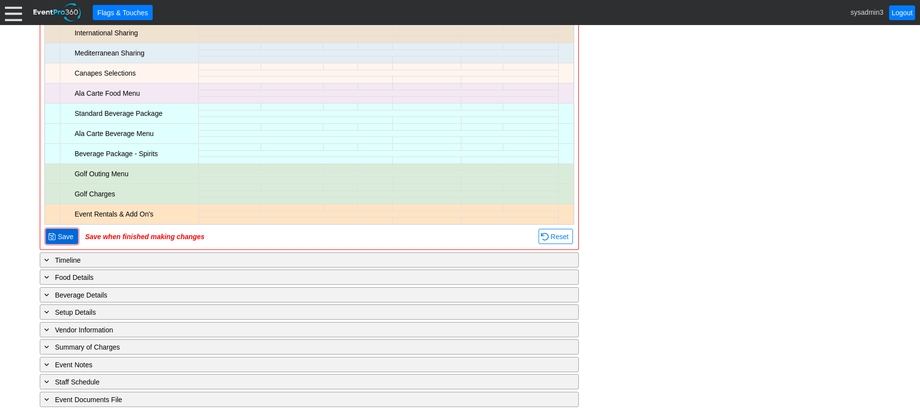
click at [64, 232] on span "Save" at bounding box center [66, 237] width 20 height 10
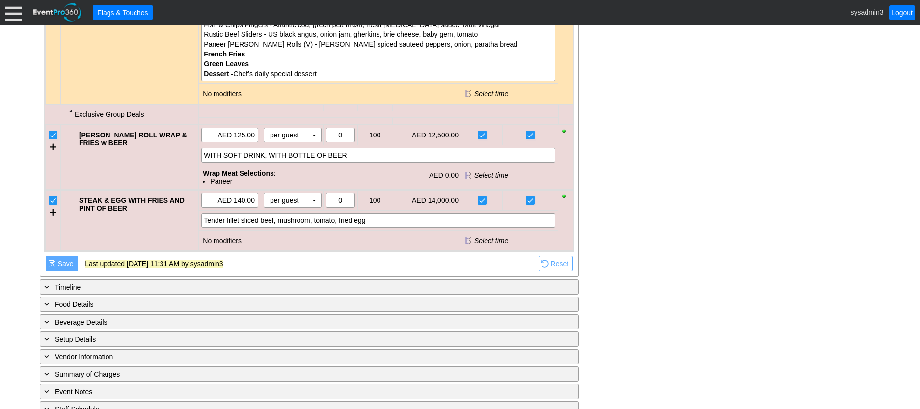
scroll to position [880, 0]
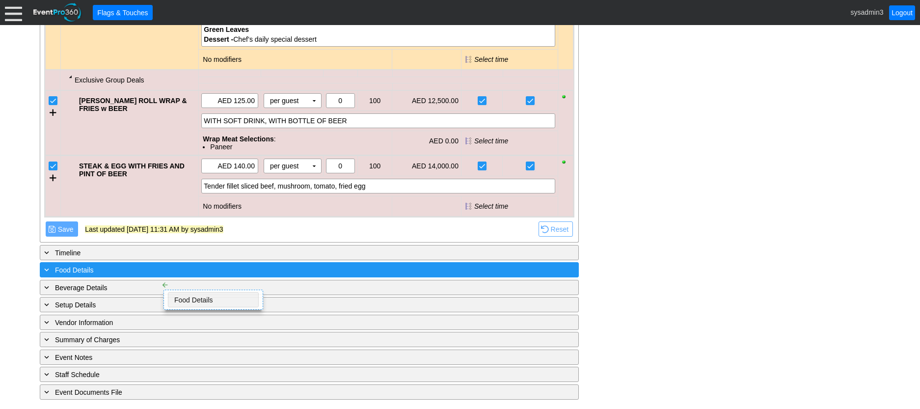
click at [152, 272] on div "+ Food Details" at bounding box center [289, 269] width 494 height 11
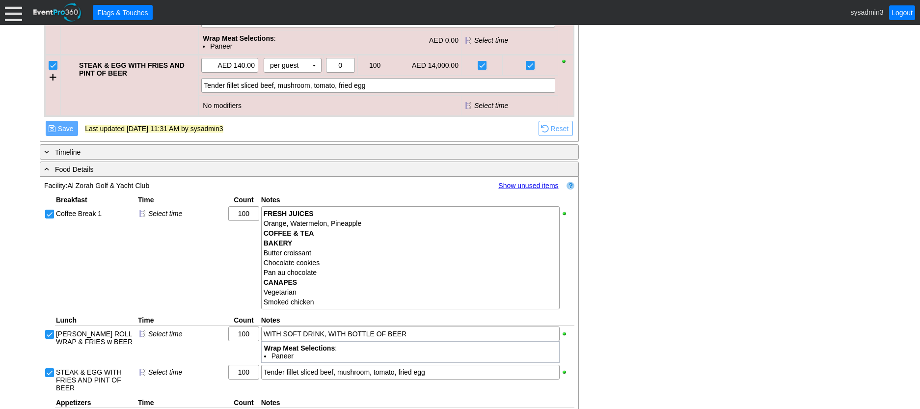
scroll to position [980, 0]
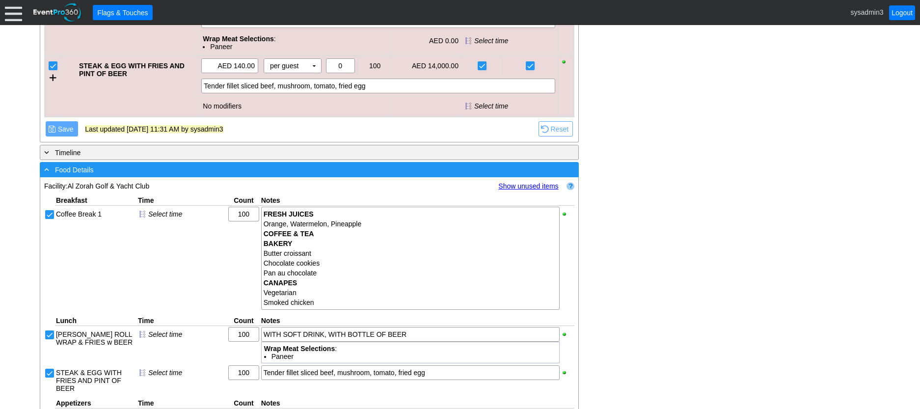
click at [198, 172] on div "- Food Details" at bounding box center [289, 169] width 494 height 11
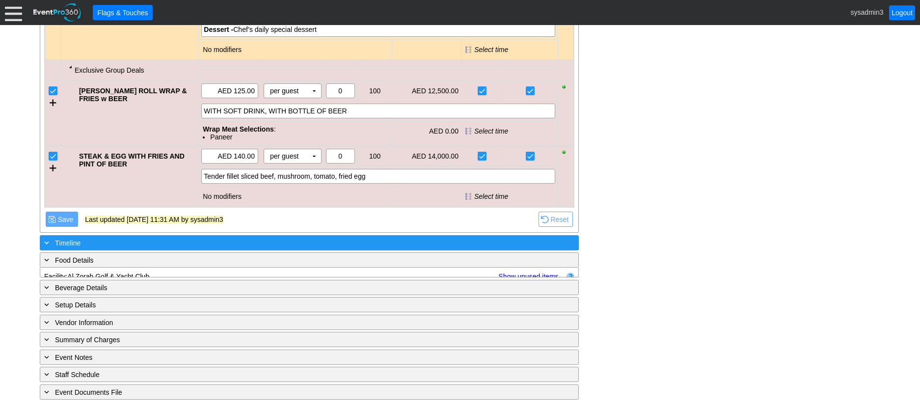
scroll to position [880, 0]
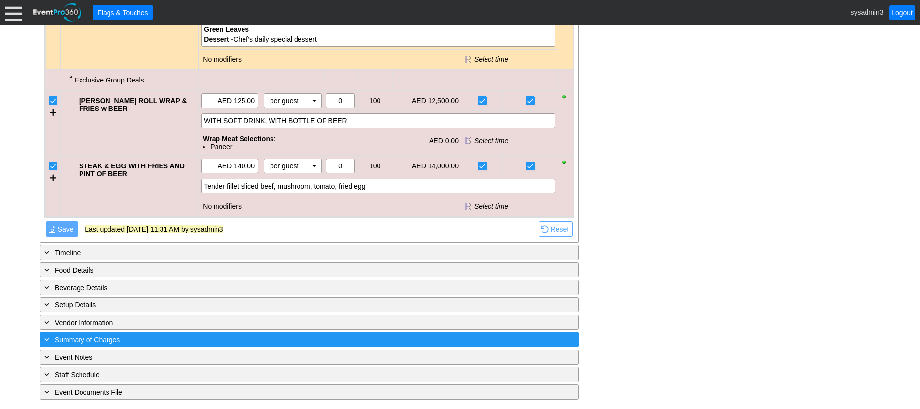
click at [195, 335] on div "+ Summary of Charges" at bounding box center [289, 339] width 494 height 11
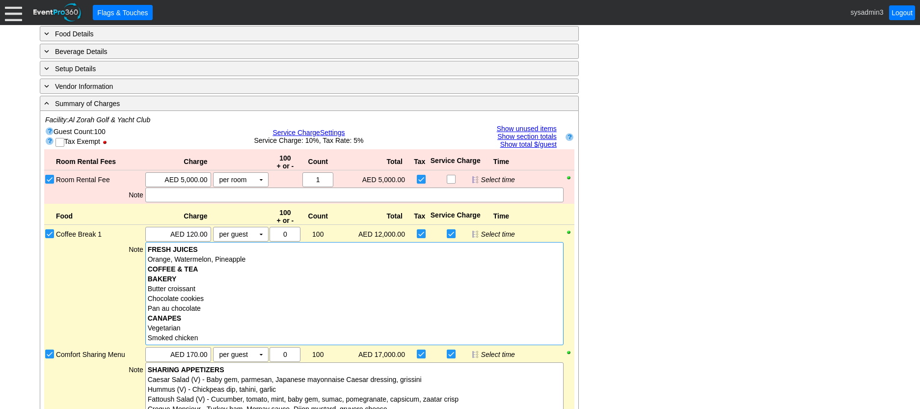
scroll to position [1067, 0]
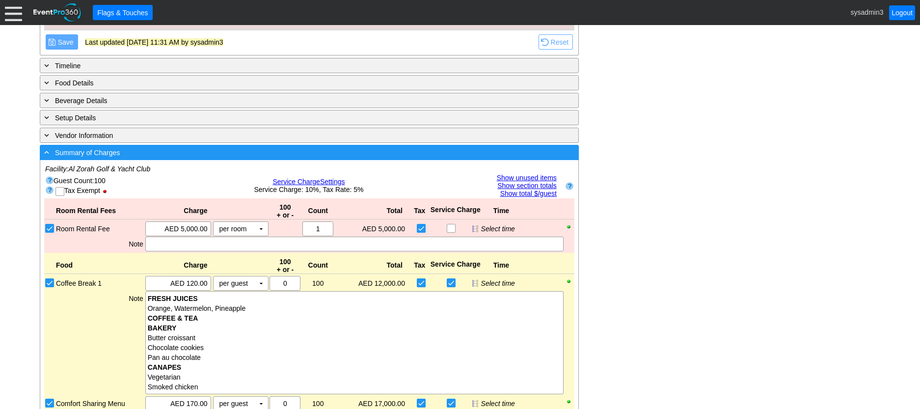
click at [256, 155] on div "- Summary of Charges" at bounding box center [289, 152] width 494 height 11
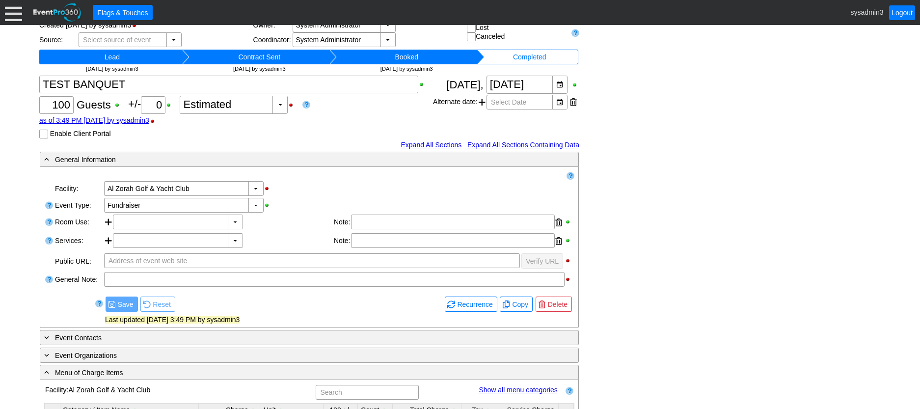
scroll to position [196, 0]
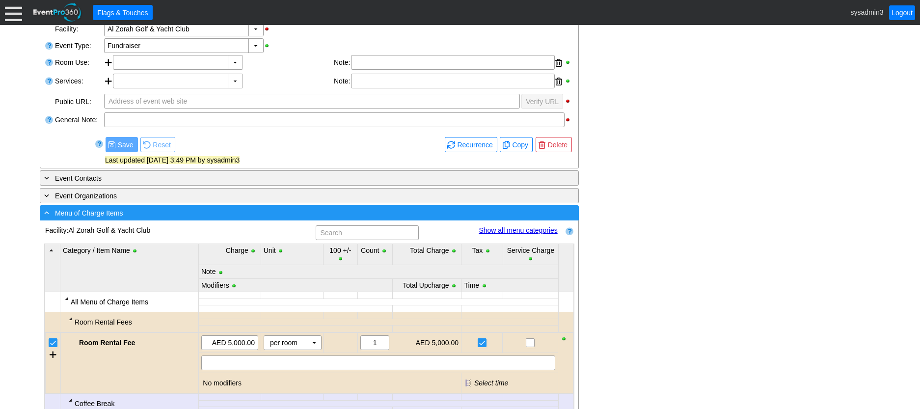
click at [266, 215] on div "- Menu of Charge Items" at bounding box center [289, 212] width 494 height 11
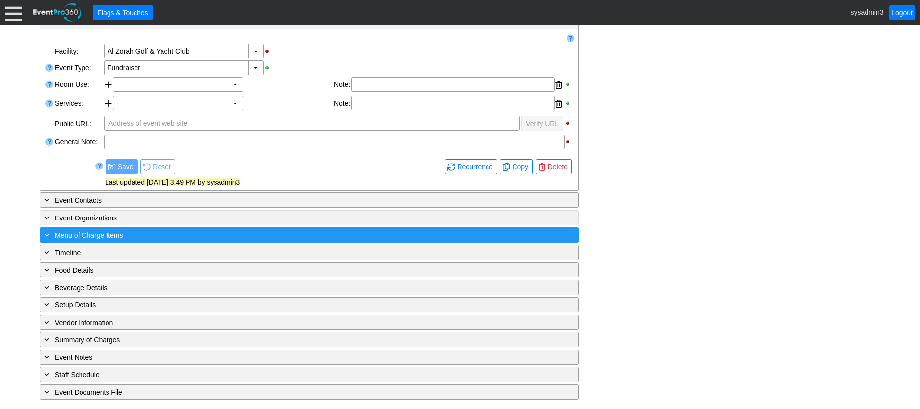
scroll to position [175, 0]
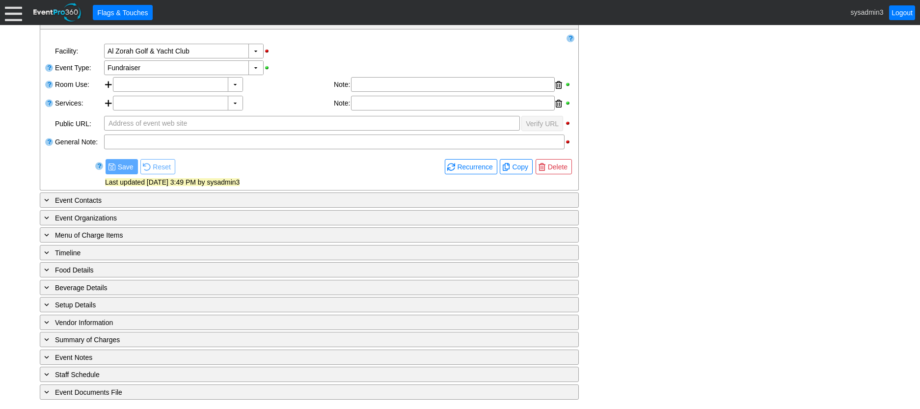
click at [15, 16] on div at bounding box center [13, 12] width 17 height 17
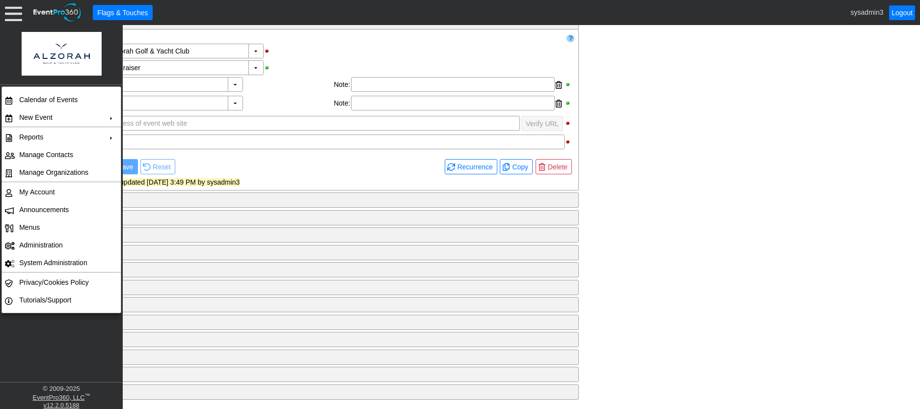
click at [595, 102] on div "- General Information ▼ Loading.... Remove all highlights Facility: ▼ Χ Al Zora…" at bounding box center [460, 207] width 847 height 387
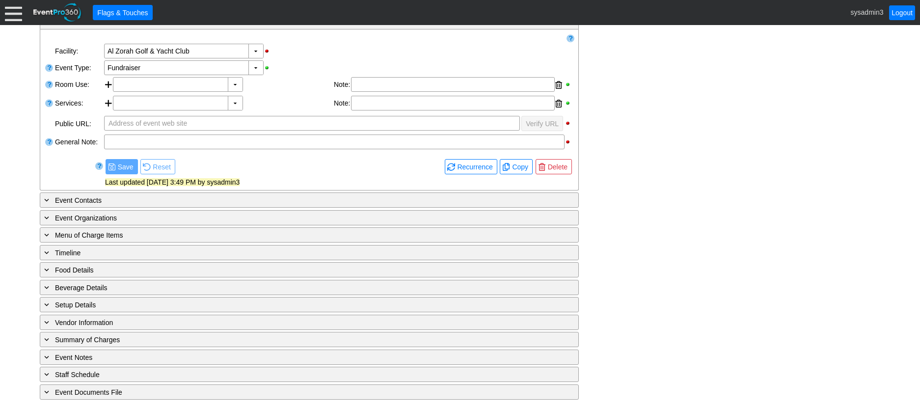
click at [11, 13] on div at bounding box center [13, 12] width 17 height 17
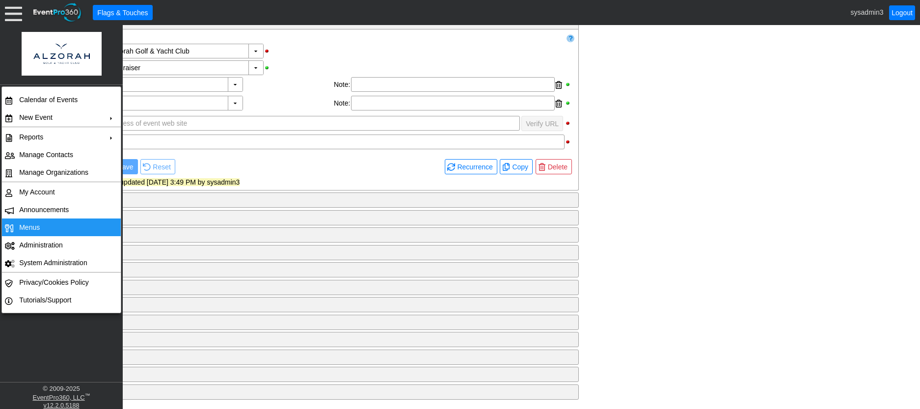
click at [34, 227] on span "Menus" at bounding box center [29, 227] width 21 height 8
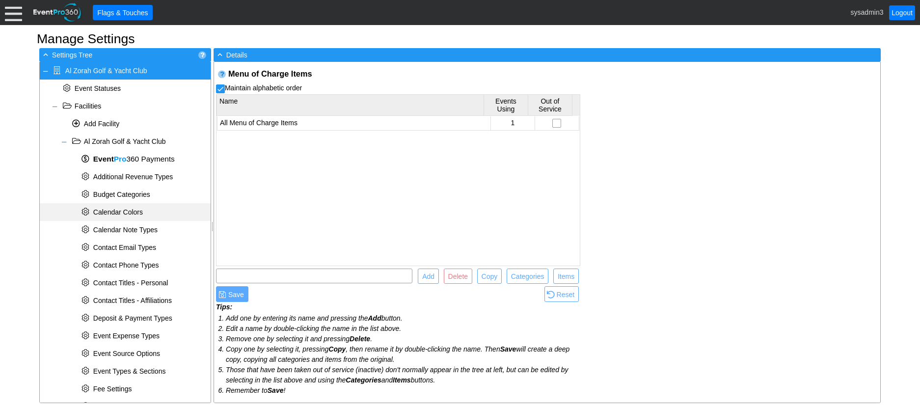
scroll to position [308, 0]
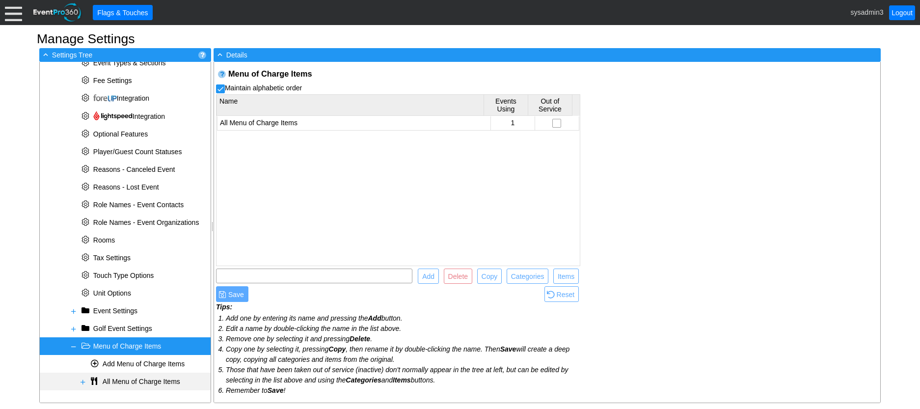
click at [83, 380] on span at bounding box center [83, 382] width 8 height 8
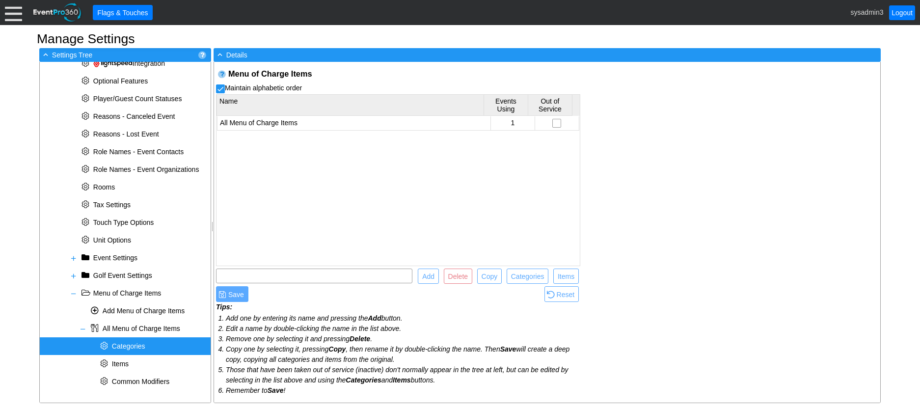
click at [126, 345] on span "Categories" at bounding box center [128, 346] width 33 height 8
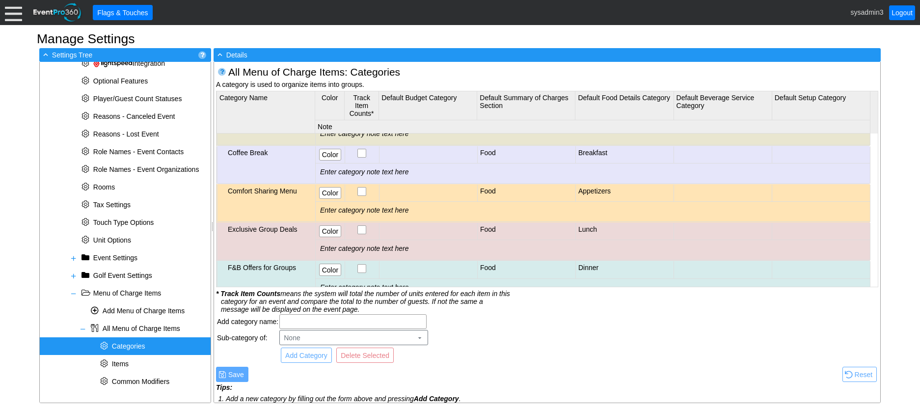
scroll to position [98, 0]
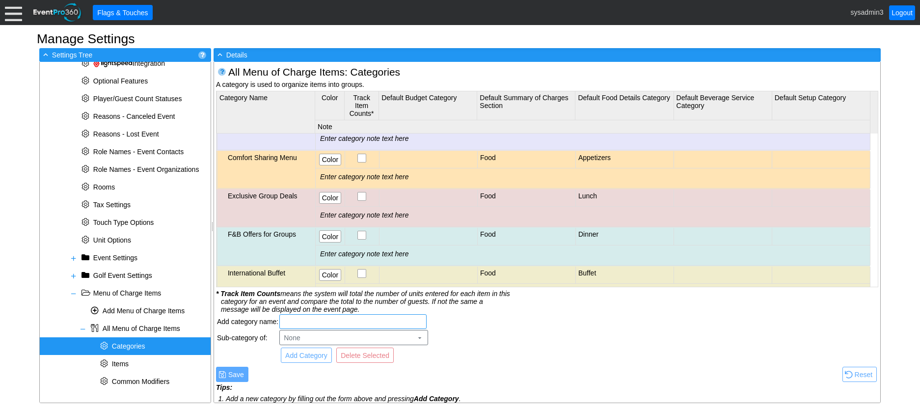
click at [319, 319] on input "text" at bounding box center [353, 322] width 140 height 14
type input "App Group"
click at [304, 353] on span "Add Category" at bounding box center [306, 356] width 46 height 10
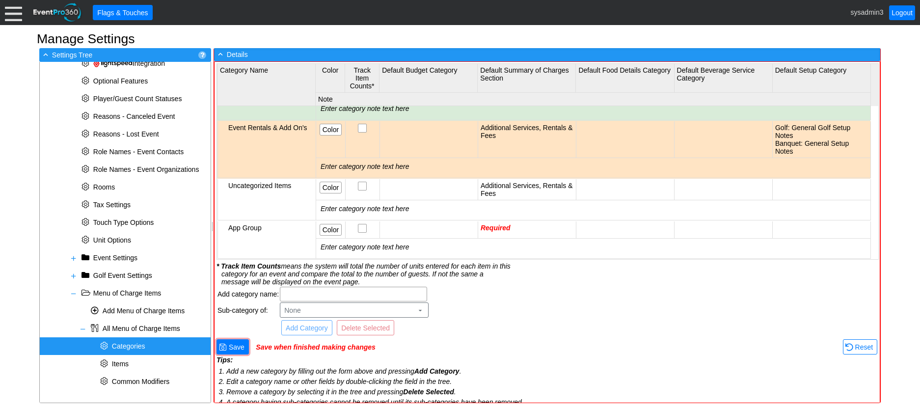
scroll to position [0, 0]
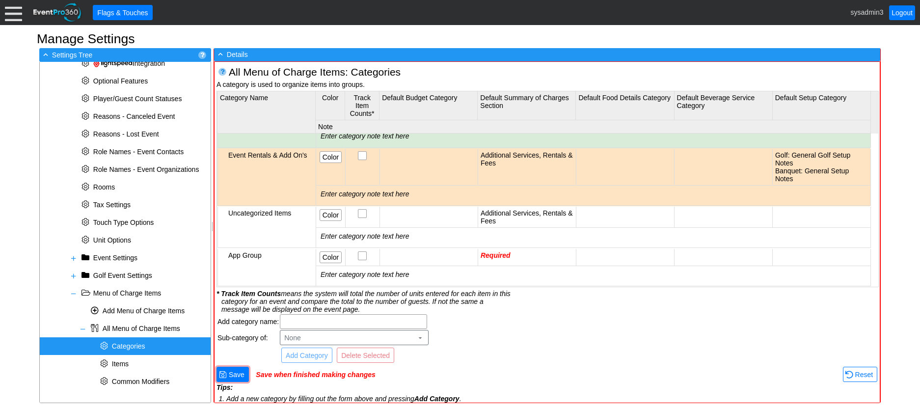
click at [528, 249] on td "Required" at bounding box center [527, 257] width 98 height 17
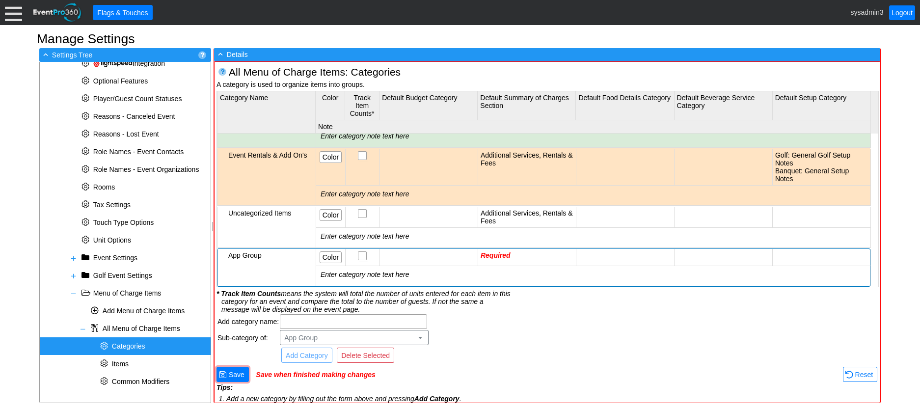
click at [528, 249] on td "Required" at bounding box center [527, 257] width 98 height 17
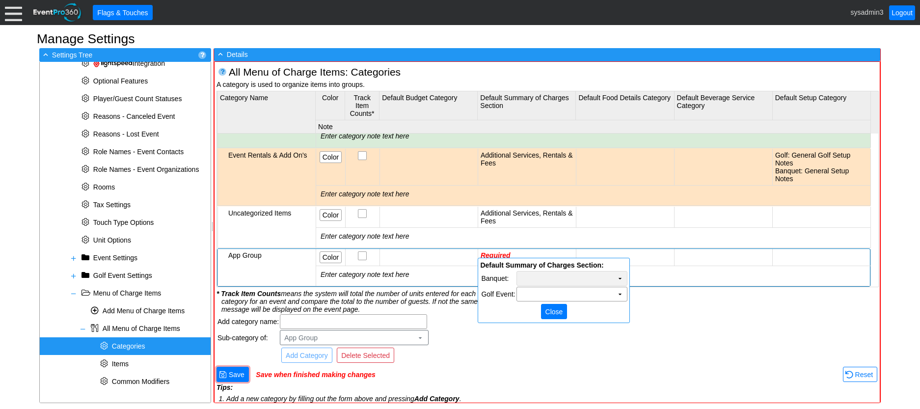
click at [594, 276] on td "Χ" at bounding box center [572, 279] width 111 height 14
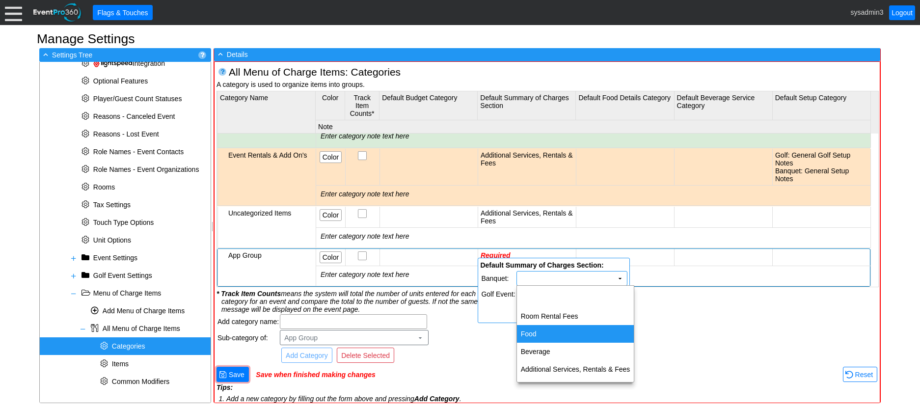
click at [534, 333] on td "Food" at bounding box center [575, 334] width 117 height 18
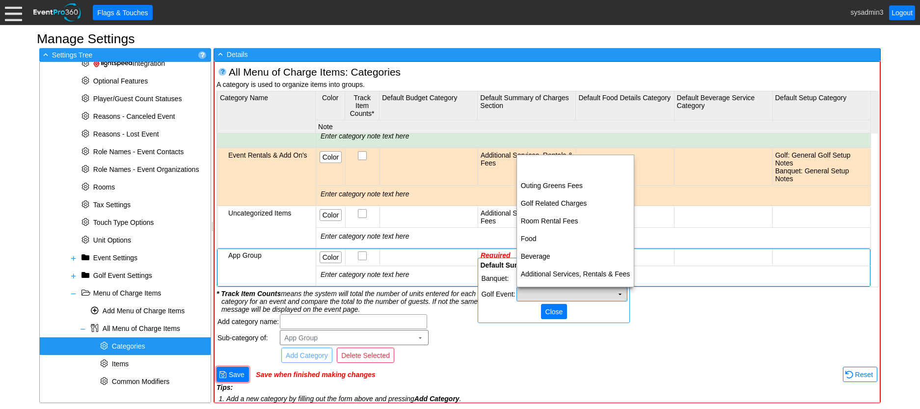
click at [585, 294] on td "Χ" at bounding box center [572, 294] width 111 height 14
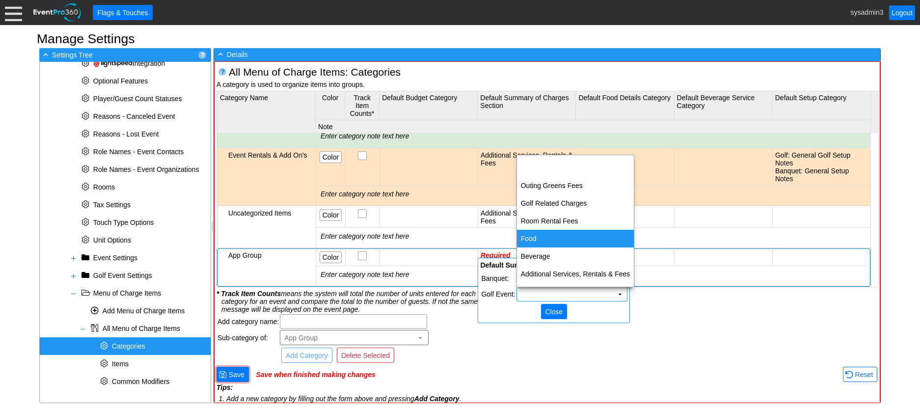
click at [540, 232] on td "Food" at bounding box center [575, 239] width 117 height 18
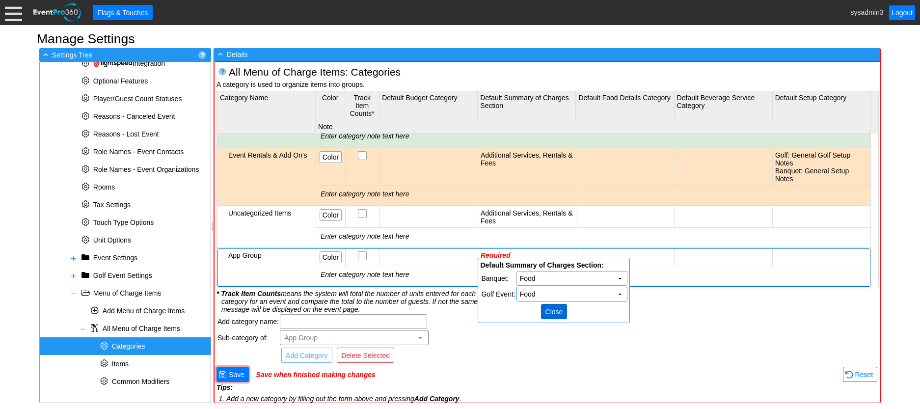
click at [554, 313] on span "Close" at bounding box center [555, 312] width 22 height 10
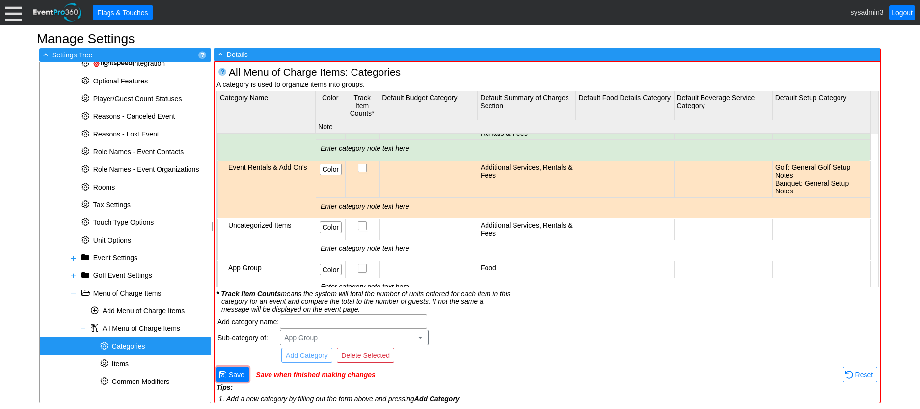
scroll to position [632, 0]
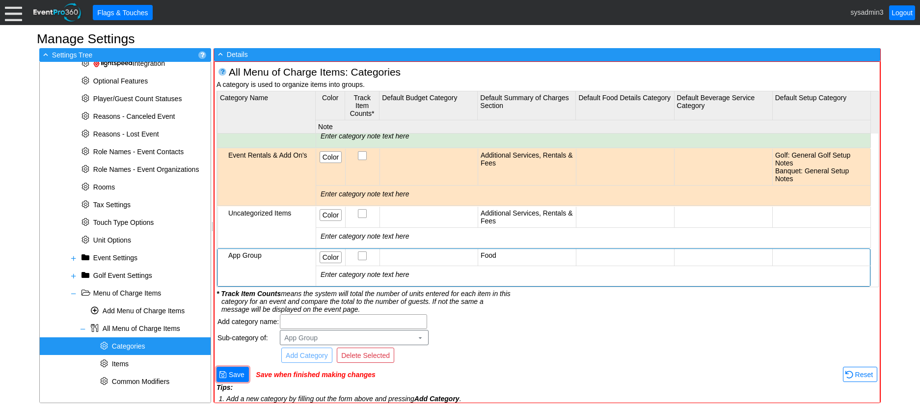
click at [630, 249] on td at bounding box center [625, 257] width 98 height 17
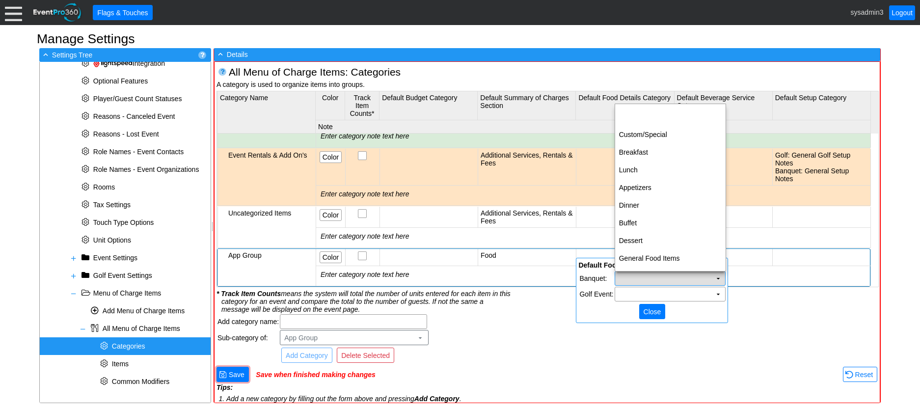
click at [701, 275] on td "Χ" at bounding box center [670, 279] width 111 height 14
click at [640, 185] on td "Appetizers" at bounding box center [670, 188] width 111 height 18
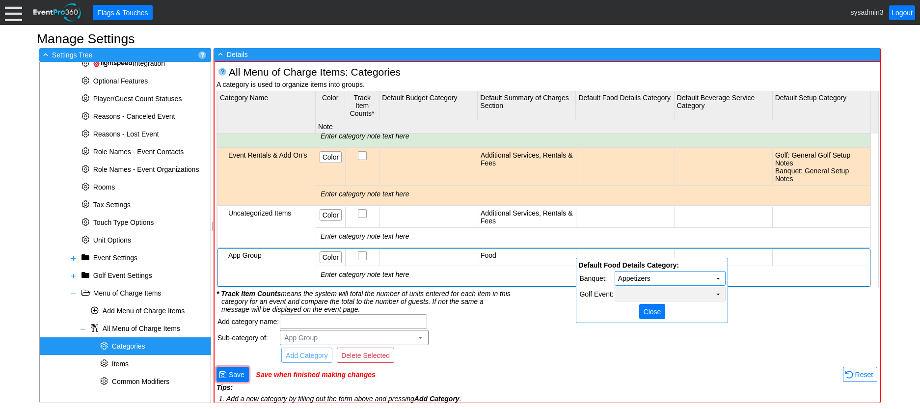
click at [702, 292] on td "Χ" at bounding box center [670, 294] width 111 height 14
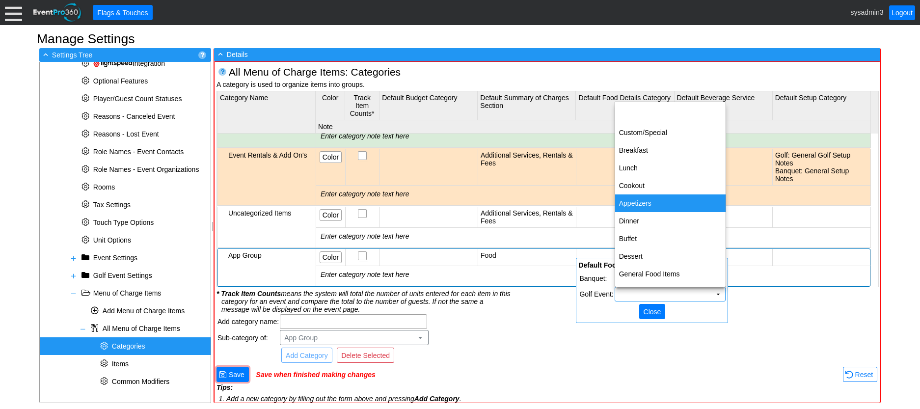
click at [638, 200] on td "Appetizers" at bounding box center [670, 204] width 111 height 18
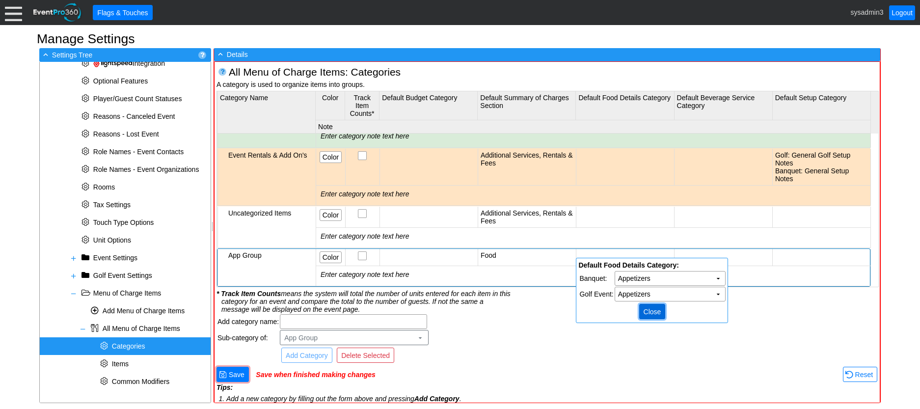
click at [647, 308] on span "Close" at bounding box center [653, 312] width 22 height 10
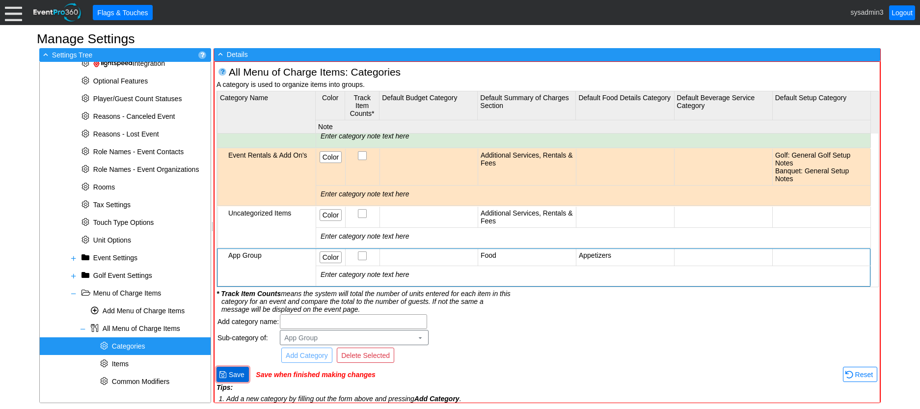
click at [237, 372] on span "Save" at bounding box center [237, 375] width 20 height 10
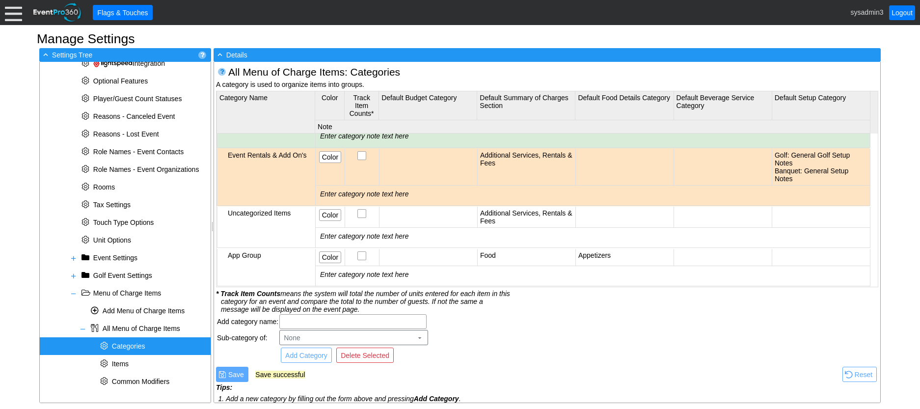
scroll to position [0, 0]
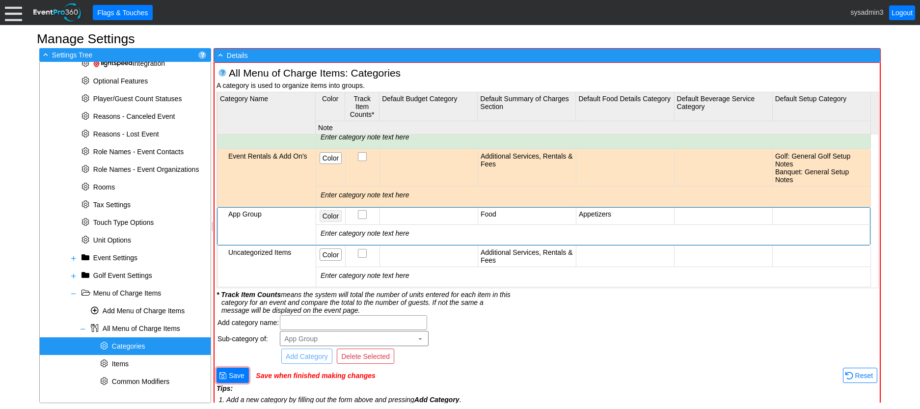
click at [335, 211] on span "Color" at bounding box center [331, 216] width 20 height 10
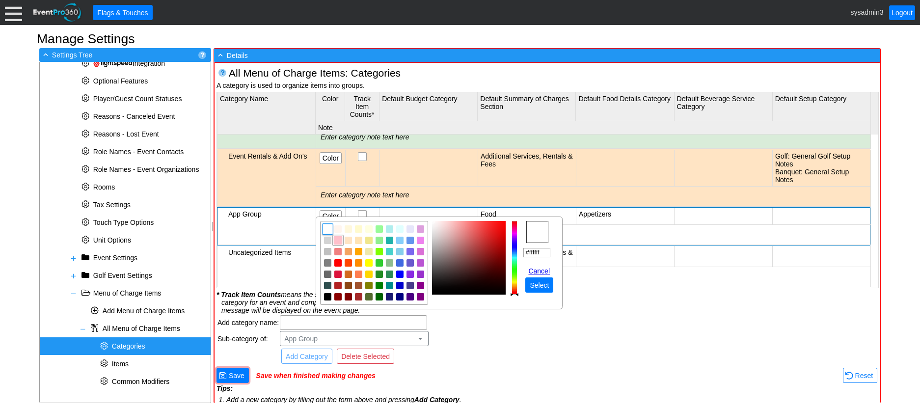
click at [341, 240] on img "focusNode" at bounding box center [338, 240] width 9 height 9
type input "#ffc0cb"
click at [543, 281] on span "Select" at bounding box center [539, 285] width 23 height 10
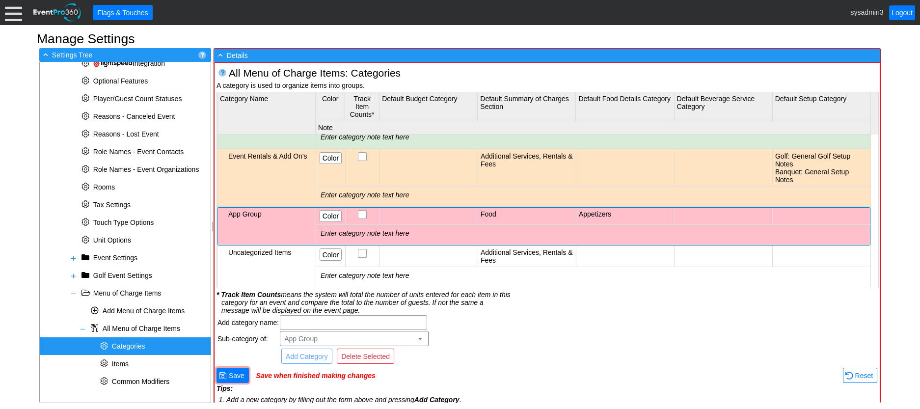
click at [283, 213] on td "App Group" at bounding box center [267, 226] width 98 height 37
click at [239, 374] on span "Save" at bounding box center [237, 376] width 20 height 10
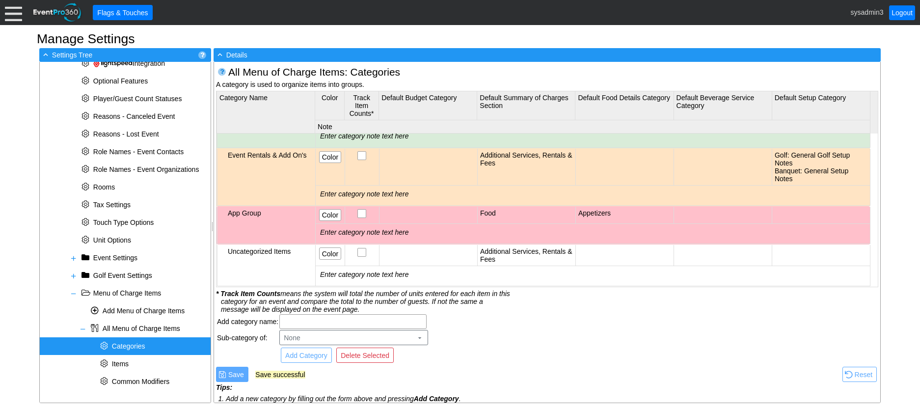
click at [275, 209] on div "App Group" at bounding box center [270, 213] width 85 height 8
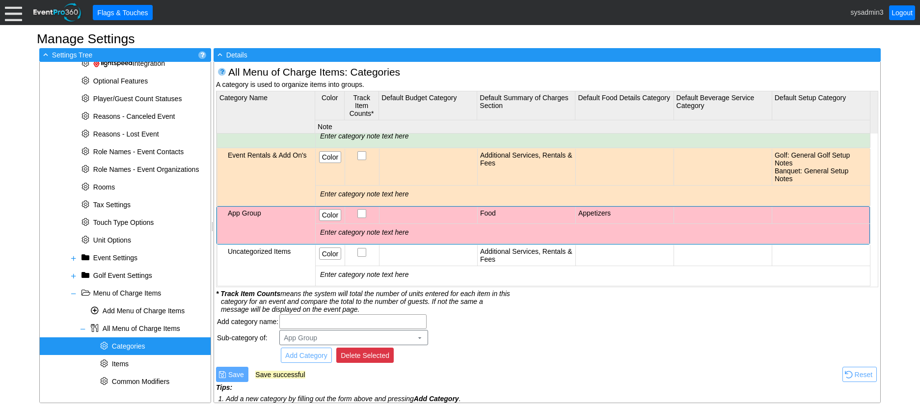
click at [362, 356] on span "Delete Selected" at bounding box center [365, 356] width 53 height 10
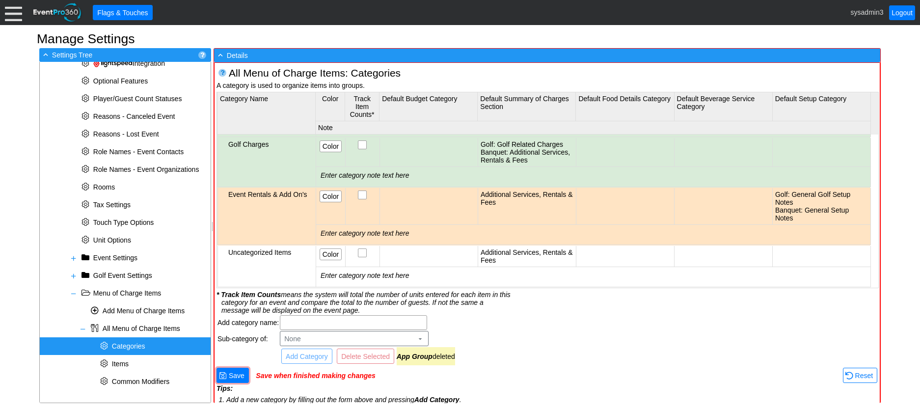
scroll to position [593, 0]
click at [237, 370] on span "● Save" at bounding box center [233, 375] width 32 height 15
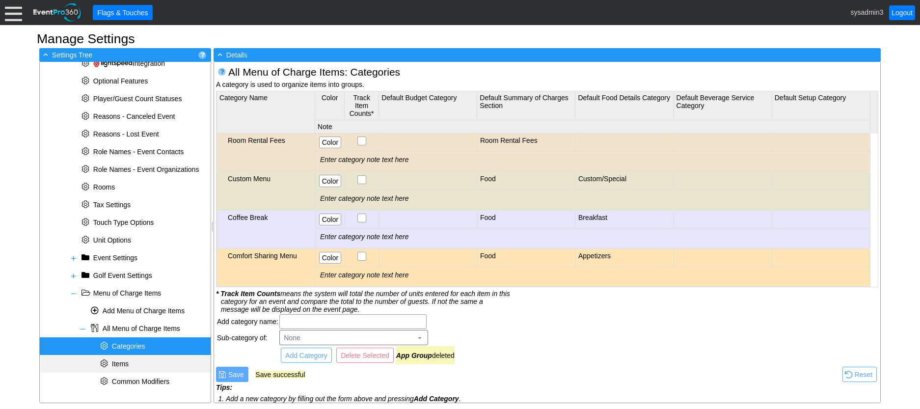
click at [126, 363] on span "Items" at bounding box center [120, 364] width 17 height 8
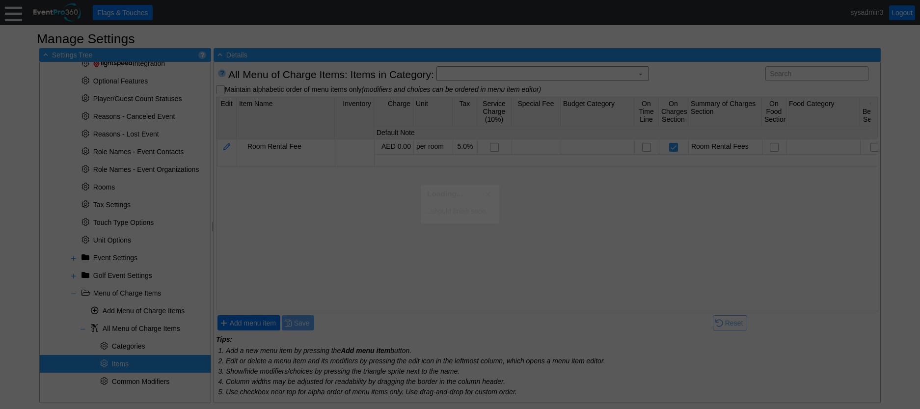
scroll to position [0, 0]
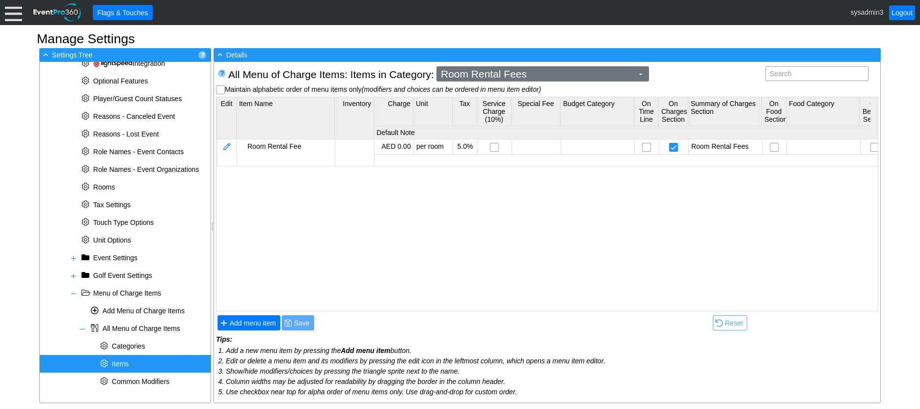
click at [510, 75] on span "Room Rental Fees" at bounding box center [537, 74] width 196 height 10
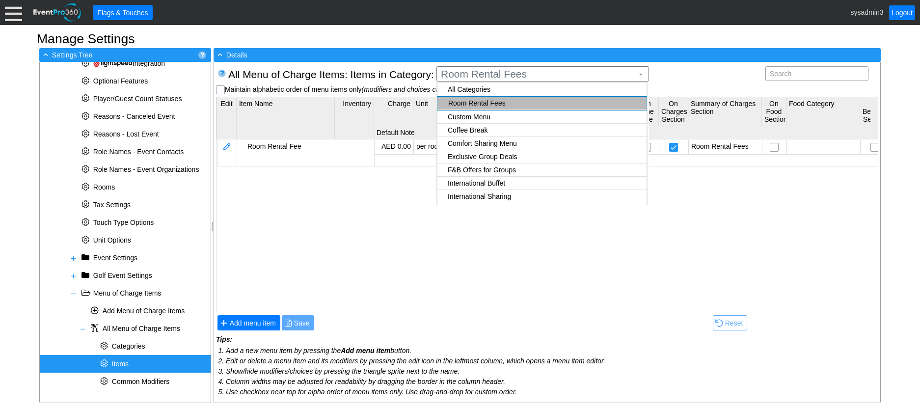
click at [464, 115] on body "Calendar of Events + New Event + Reports + Manage Contacts + Manage Organizatio…" at bounding box center [460, 204] width 920 height 409
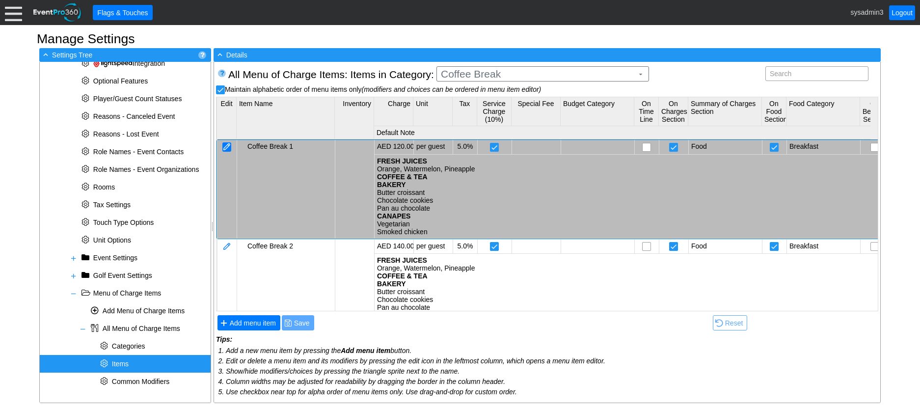
click at [224, 145] on div at bounding box center [227, 146] width 9 height 9
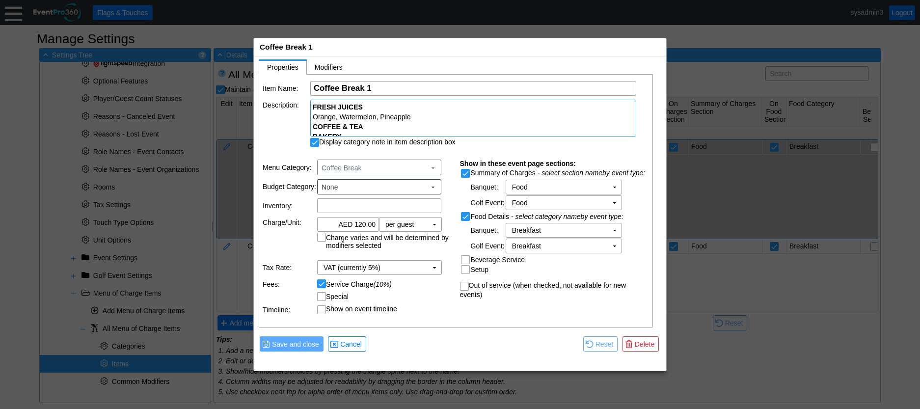
click at [420, 117] on div "FRESH JUICES Orange, Watermelon, Pineapple COFFEE & TEA BAKERY Butter croissant…" at bounding box center [473, 151] width 321 height 98
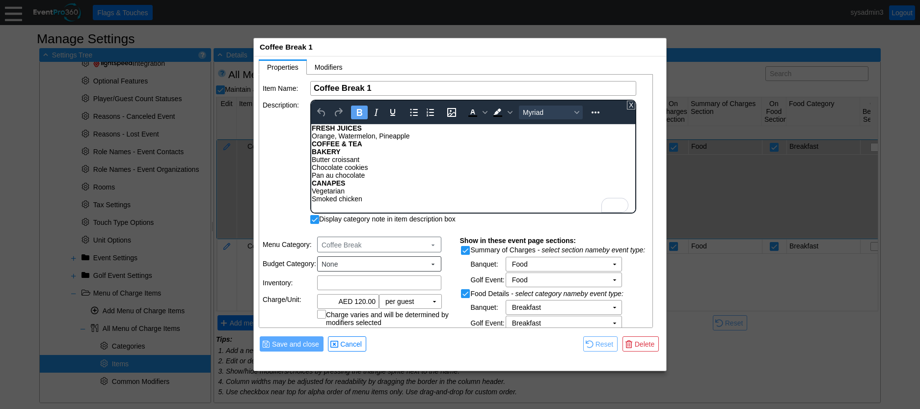
click at [280, 157] on div "Item Name: Χ Coffee Break 1 Name of the menu item Description: FRESH JUICES Ora…" at bounding box center [456, 202] width 394 height 254
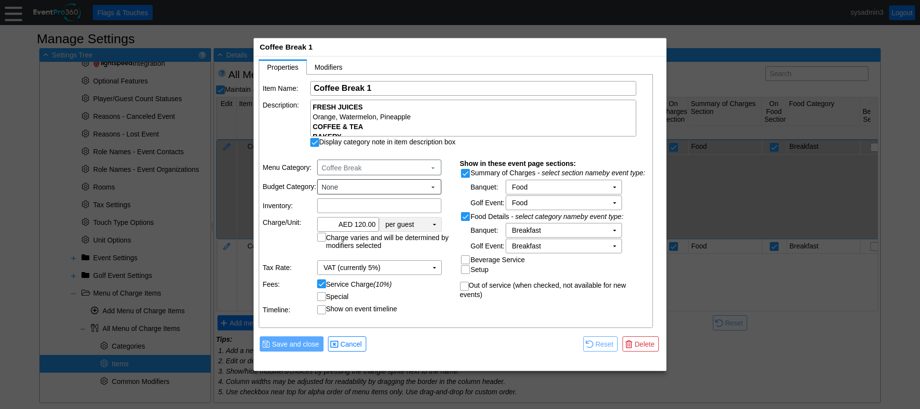
click at [433, 225] on td "▼" at bounding box center [435, 225] width 14 height 14
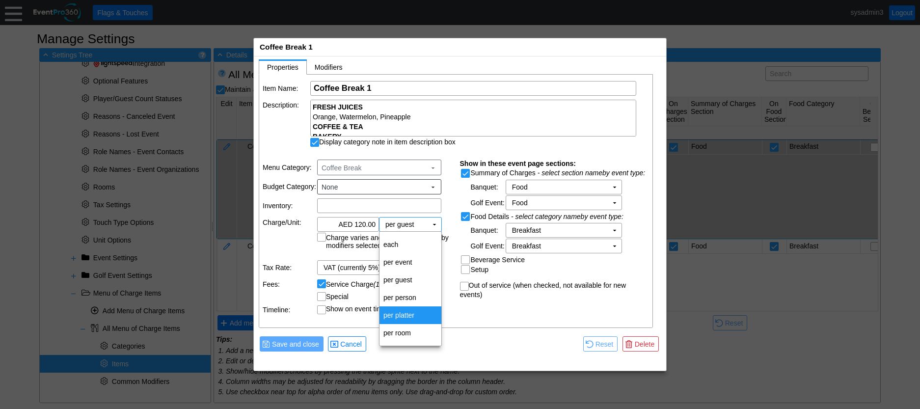
click at [460, 345] on td at bounding box center [475, 344] width 212 height 18
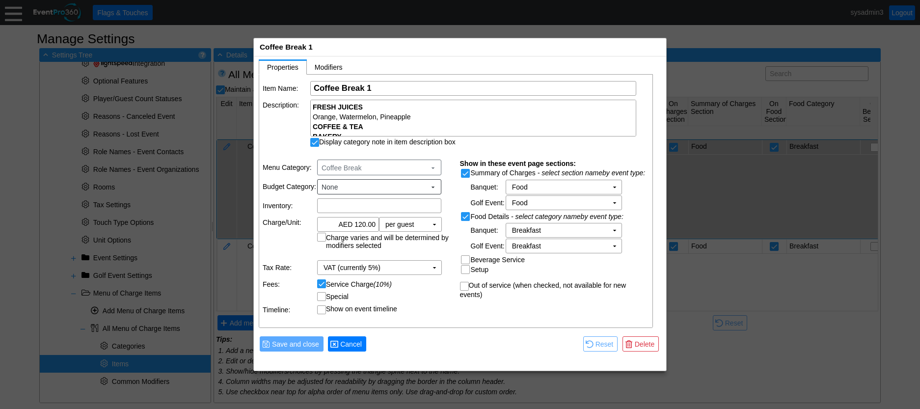
click at [352, 343] on span "Cancel" at bounding box center [351, 344] width 26 height 10
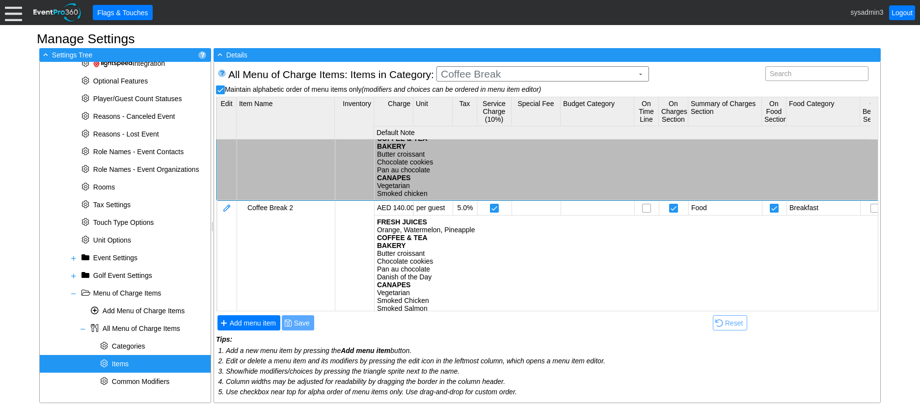
scroll to position [51, 0]
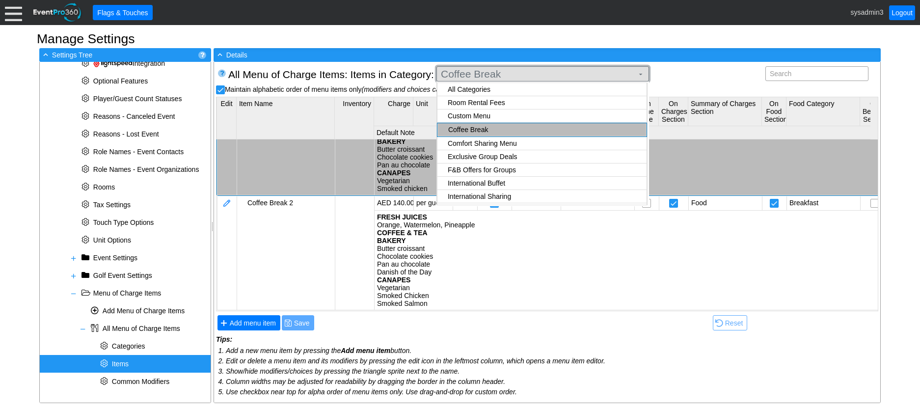
click at [509, 69] on span "Coffee Break ▼" at bounding box center [542, 74] width 206 height 10
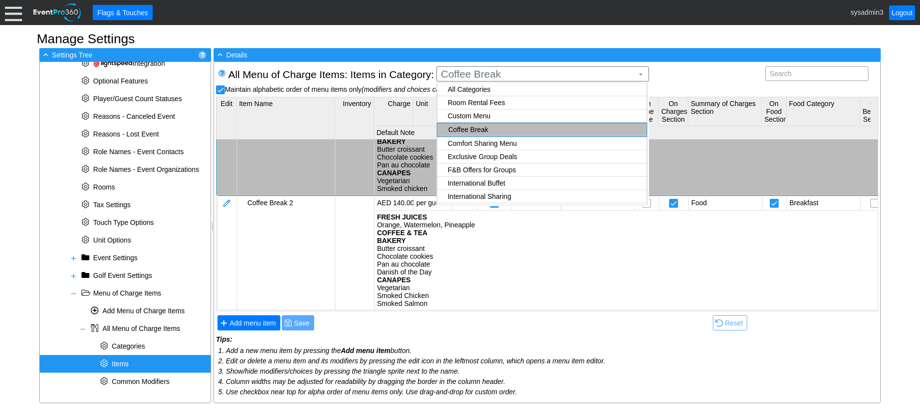
click at [478, 104] on body "Calendar of Events + New Event + Reports + Manage Contacts + Manage Organizatio…" at bounding box center [460, 204] width 920 height 409
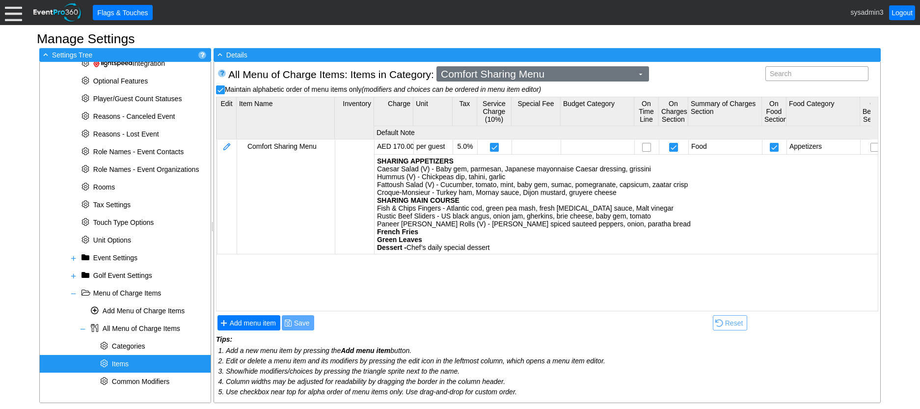
click at [544, 74] on span "Comfort Sharing Menu" at bounding box center [537, 74] width 196 height 10
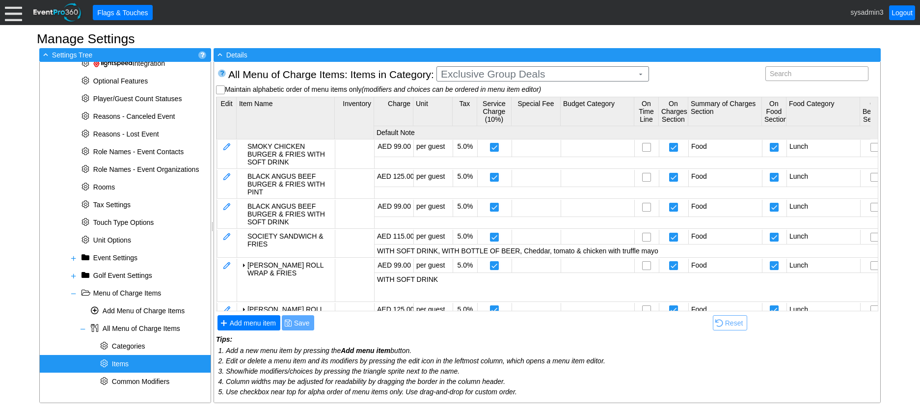
click at [498, 102] on body "Calendar of Events + New Event + Reports + Manage Contacts + Manage Organizatio…" at bounding box center [460, 204] width 920 height 409
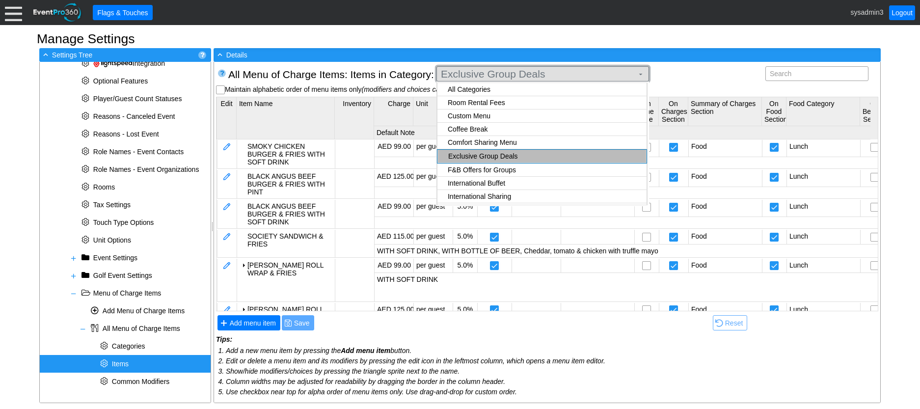
click at [546, 77] on span "Exclusive Group Deals" at bounding box center [537, 74] width 196 height 10
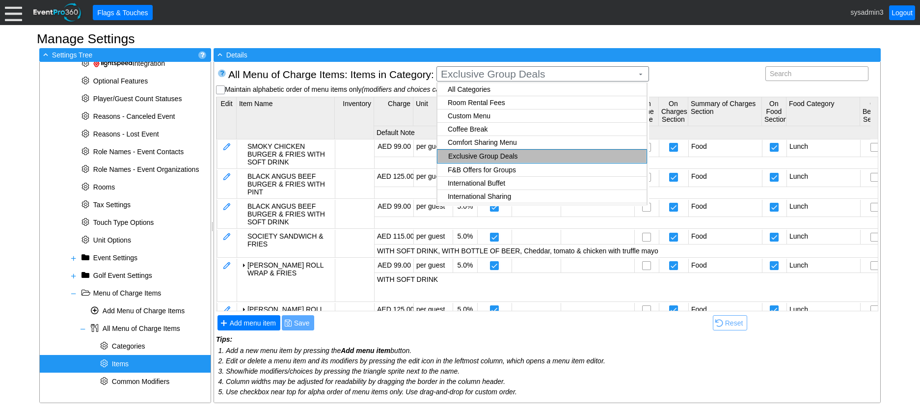
checkbox input "true"
click at [468, 105] on body "Calendar of Events + New Event + Reports + Manage Contacts + Manage Organizatio…" at bounding box center [460, 204] width 920 height 409
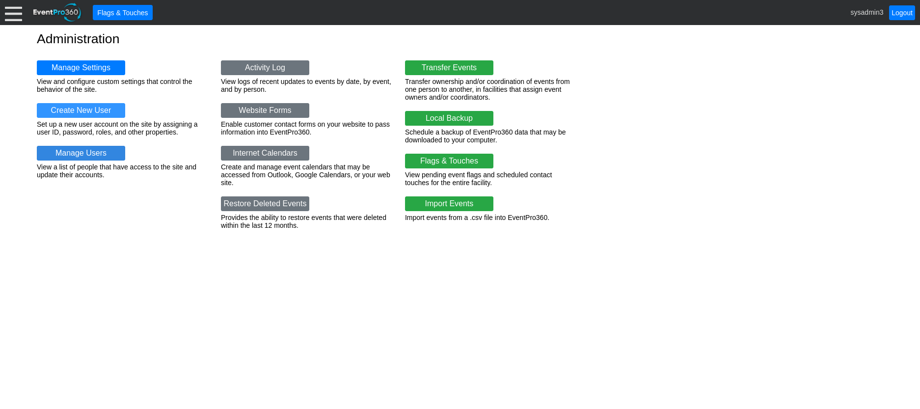
click at [70, 153] on link "Manage Users" at bounding box center [81, 153] width 88 height 15
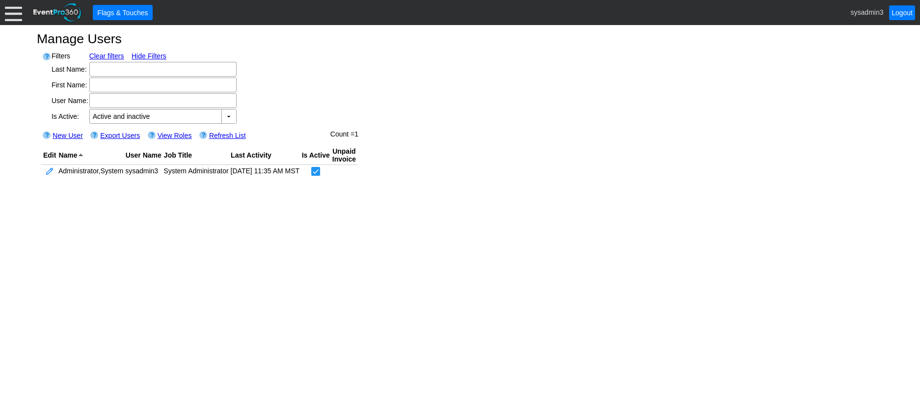
click at [69, 134] on link "New User" at bounding box center [68, 136] width 30 height 8
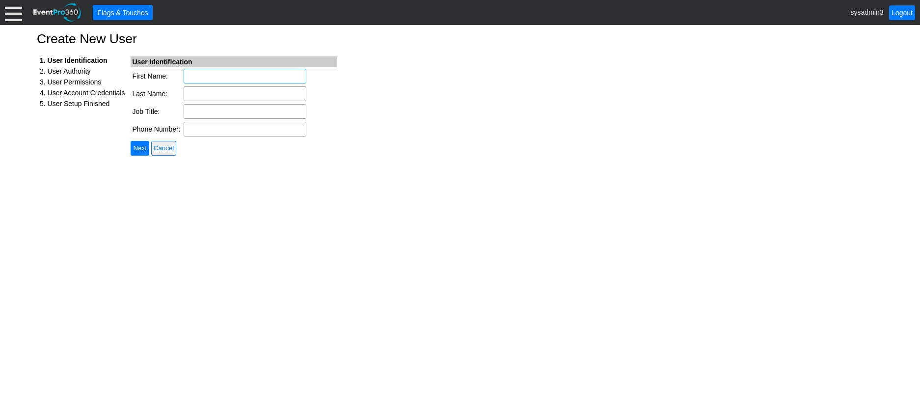
click at [202, 75] on input "First Name:" at bounding box center [245, 76] width 123 height 15
type input "Austin"
type input "Cahill"
click at [209, 113] on input "Job Title:" at bounding box center [245, 111] width 123 height 15
click at [229, 110] on input "Job Title:" at bounding box center [245, 111] width 123 height 15
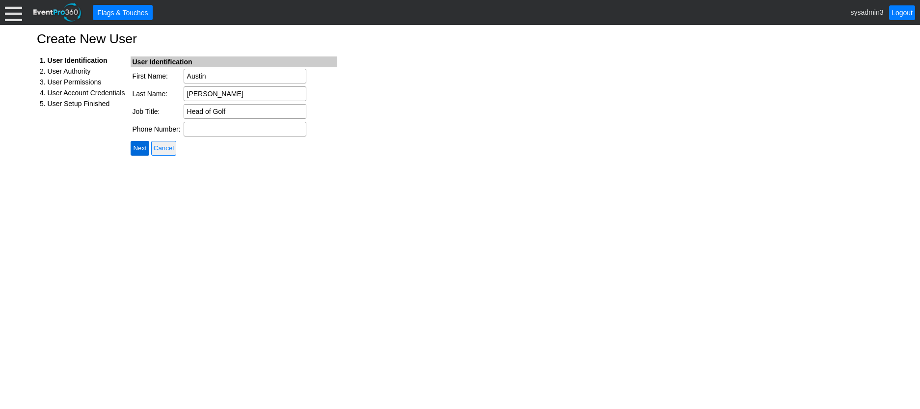
type input "Head of Golf"
click at [143, 147] on input "Next" at bounding box center [140, 148] width 18 height 15
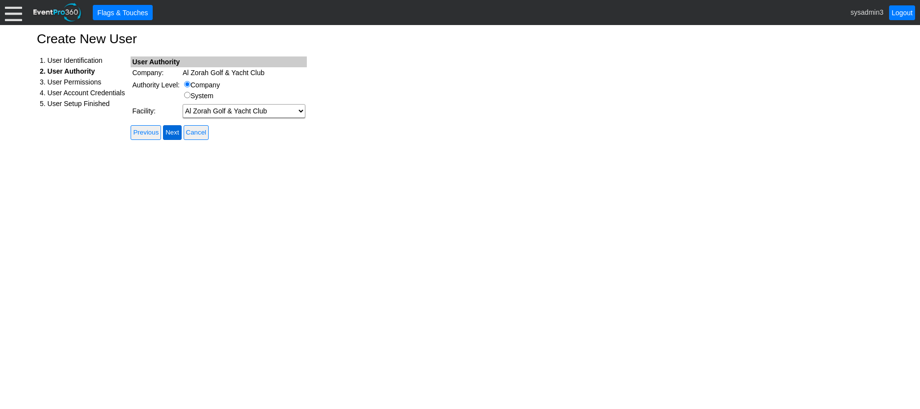
click at [179, 133] on input "Next" at bounding box center [172, 132] width 18 height 15
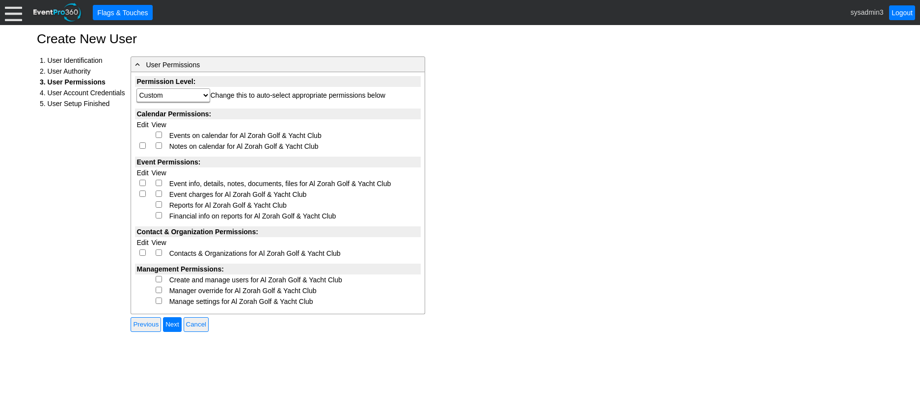
click at [160, 135] on input "checkbox" at bounding box center [159, 135] width 6 height 6
checkbox input "true"
select select "Custom"
click at [142, 146] on input "checkbox" at bounding box center [142, 145] width 6 height 6
checkbox input "true"
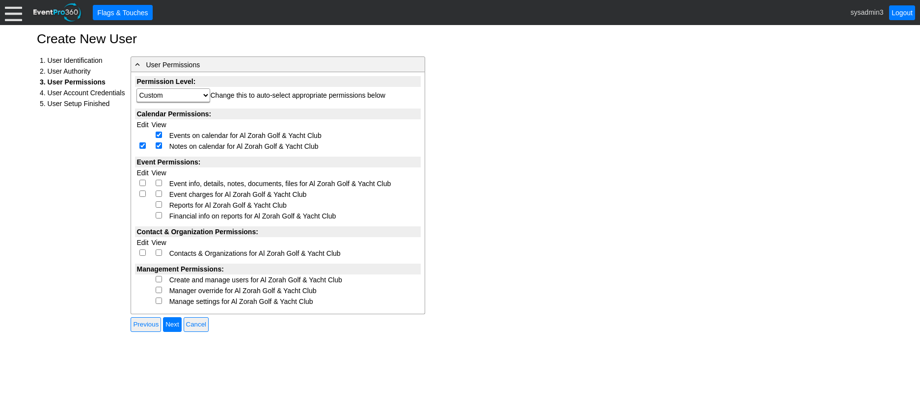
select select "Custom"
checkbox input "true"
click at [143, 183] on input "checkbox" at bounding box center [142, 183] width 6 height 6
checkbox input "true"
select select "Custom"
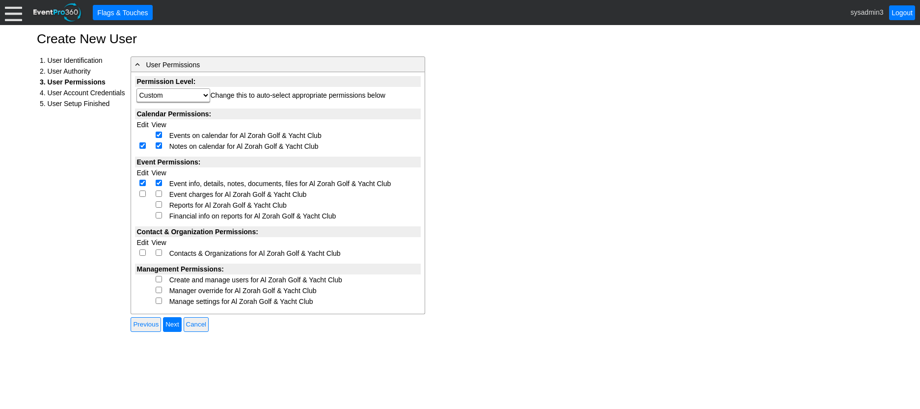
checkbox input "true"
click at [145, 193] on input "checkbox" at bounding box center [142, 194] width 6 height 6
checkbox input "true"
select select "Custom"
checkbox input "true"
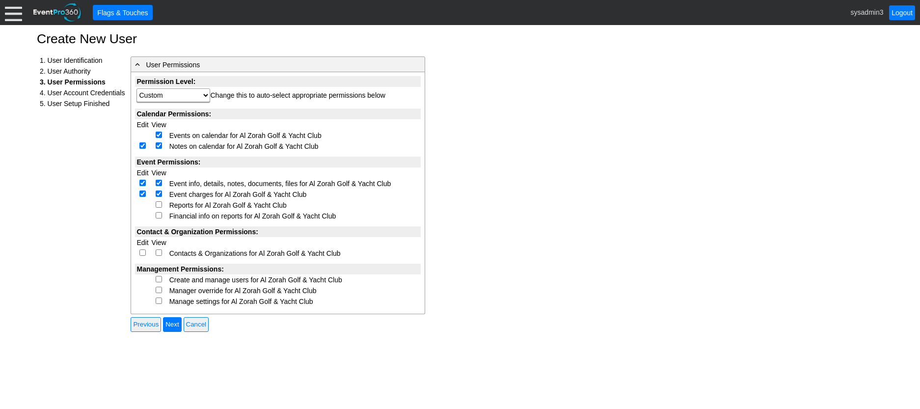
drag, startPoint x: 158, startPoint y: 204, endPoint x: 158, endPoint y: 213, distance: 8.9
click at [158, 204] on input "checkbox" at bounding box center [159, 204] width 6 height 6
checkbox input "true"
select select "Custom"
click at [158, 215] on input "checkbox" at bounding box center [159, 215] width 6 height 6
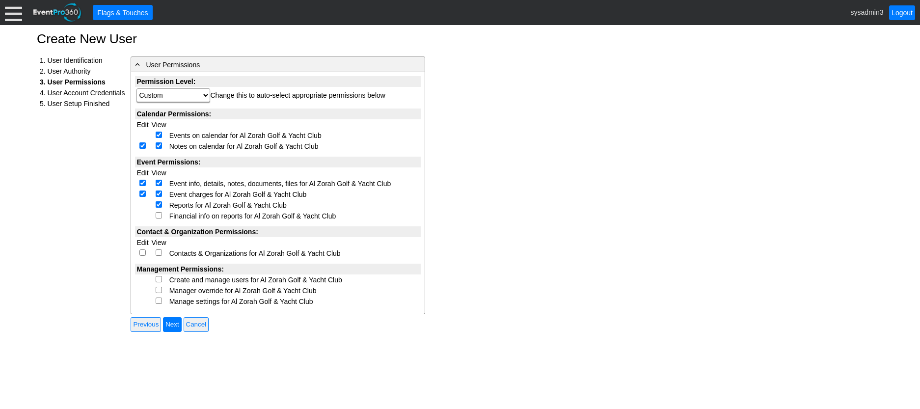
checkbox input "true"
select select "Custom"
click at [143, 252] on input "checkbox" at bounding box center [142, 253] width 6 height 6
checkbox input "true"
select select "Custom"
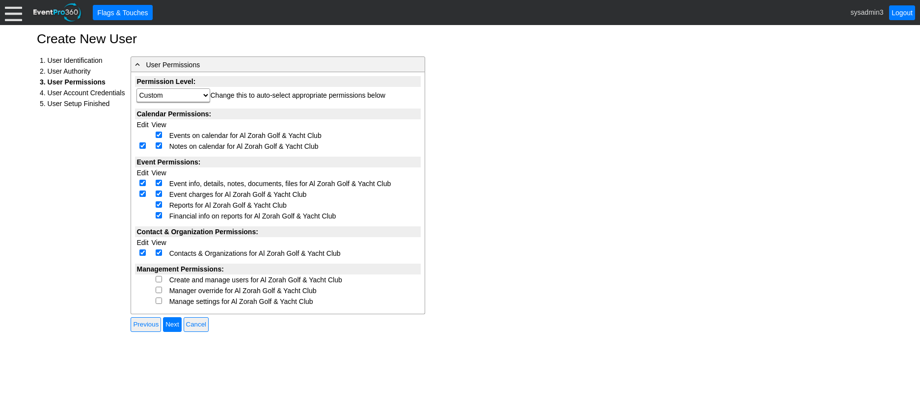
checkbox input "true"
drag, startPoint x: 158, startPoint y: 276, endPoint x: 159, endPoint y: 281, distance: 4.9
click at [159, 277] on input "checkbox" at bounding box center [159, 279] width 6 height 6
checkbox input "true"
select select "Custom"
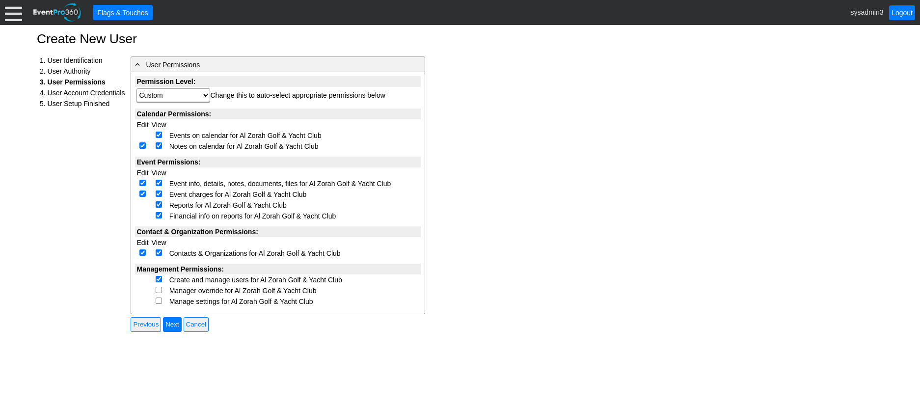
drag, startPoint x: 157, startPoint y: 289, endPoint x: 157, endPoint y: 294, distance: 5.4
click at [157, 291] on input "checkbox" at bounding box center [159, 290] width 6 height 6
checkbox input "true"
select select "Custom"
click at [158, 302] on input "checkbox" at bounding box center [159, 301] width 6 height 6
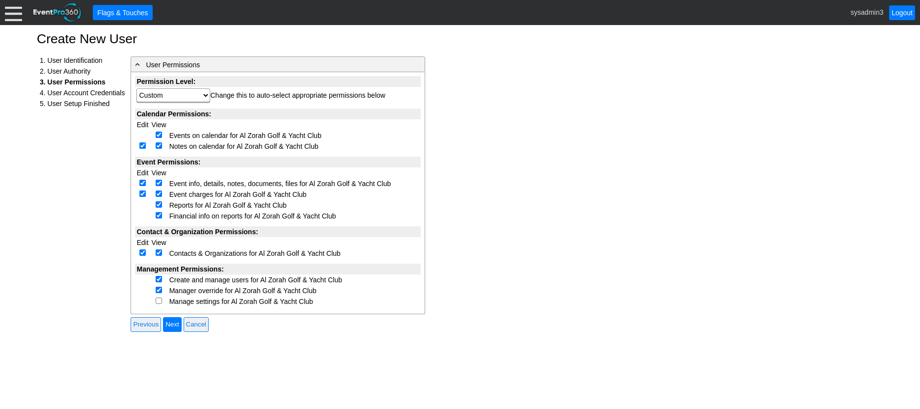
checkbox input "true"
select select "Custom"
click at [176, 324] on input "Next" at bounding box center [172, 324] width 18 height 15
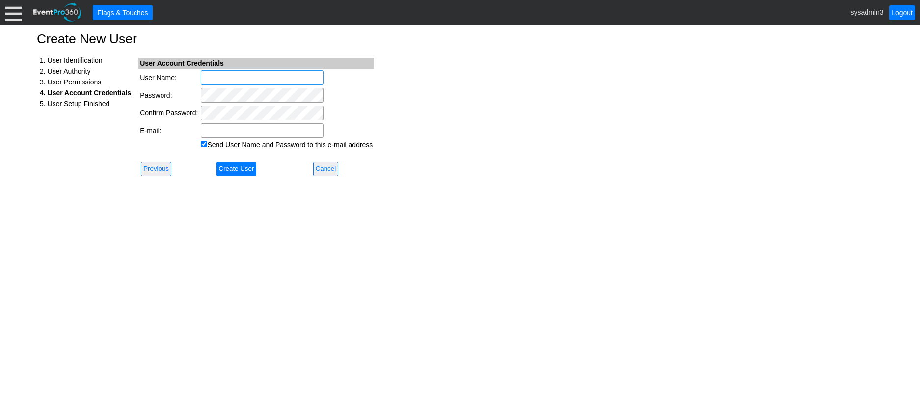
click at [218, 77] on input "User Name:" at bounding box center [262, 77] width 123 height 15
type input "[GEOGRAPHIC_DATA][PERSON_NAME]"
click at [264, 129] on input "E-mail:" at bounding box center [262, 130] width 123 height 15
paste input "Austin Cahill <cahilla@alzorahgolfclub.ae>"
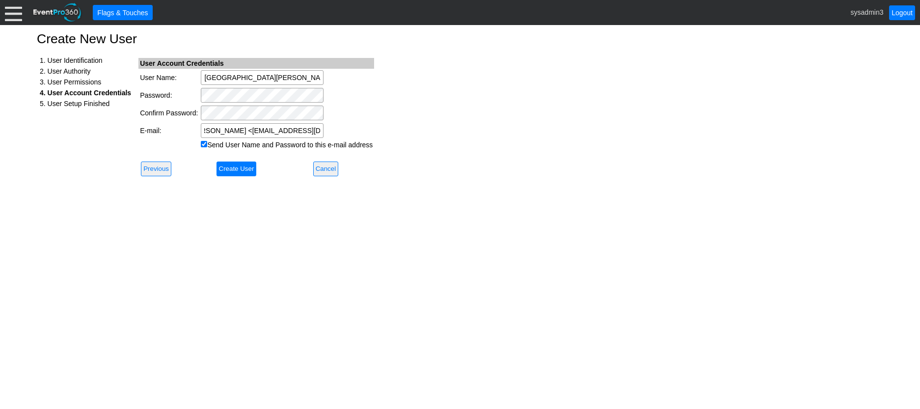
drag, startPoint x: 234, startPoint y: 128, endPoint x: 257, endPoint y: 120, distance: 24.7
click at [234, 128] on input "Austin Cahill <cahilla@alzorahgolfclub.ae>" at bounding box center [262, 130] width 123 height 15
click at [301, 132] on input "cahilla@alzorahgolfclub.ae>" at bounding box center [262, 130] width 123 height 15
type input "cahilla@alzorahgolfclub.ae"
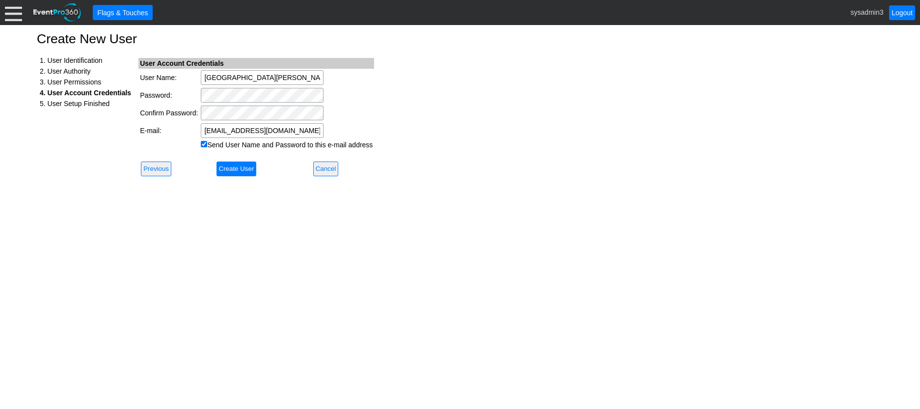
click at [460, 86] on div "Create New User 1. User Identification 2. User Authority 3. User Permissions 4.…" at bounding box center [460, 217] width 920 height 384
click at [239, 168] on input "Create User" at bounding box center [237, 169] width 40 height 15
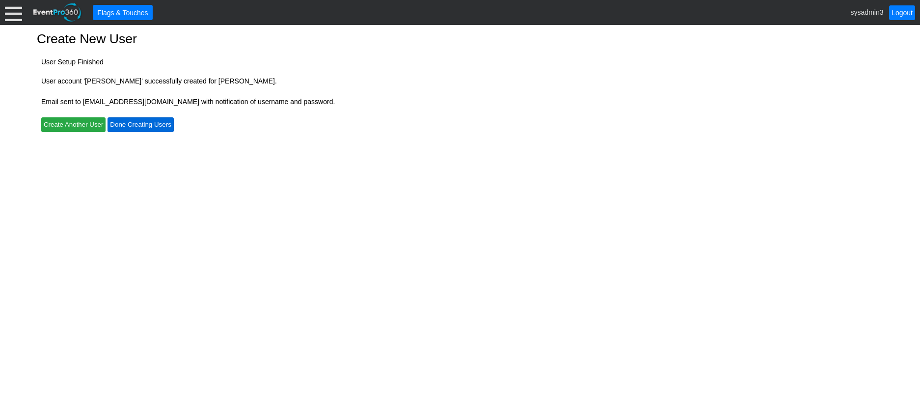
click at [133, 126] on input "Done Creating Users" at bounding box center [141, 124] width 66 height 15
